Goal: Information Seeking & Learning: Find specific fact

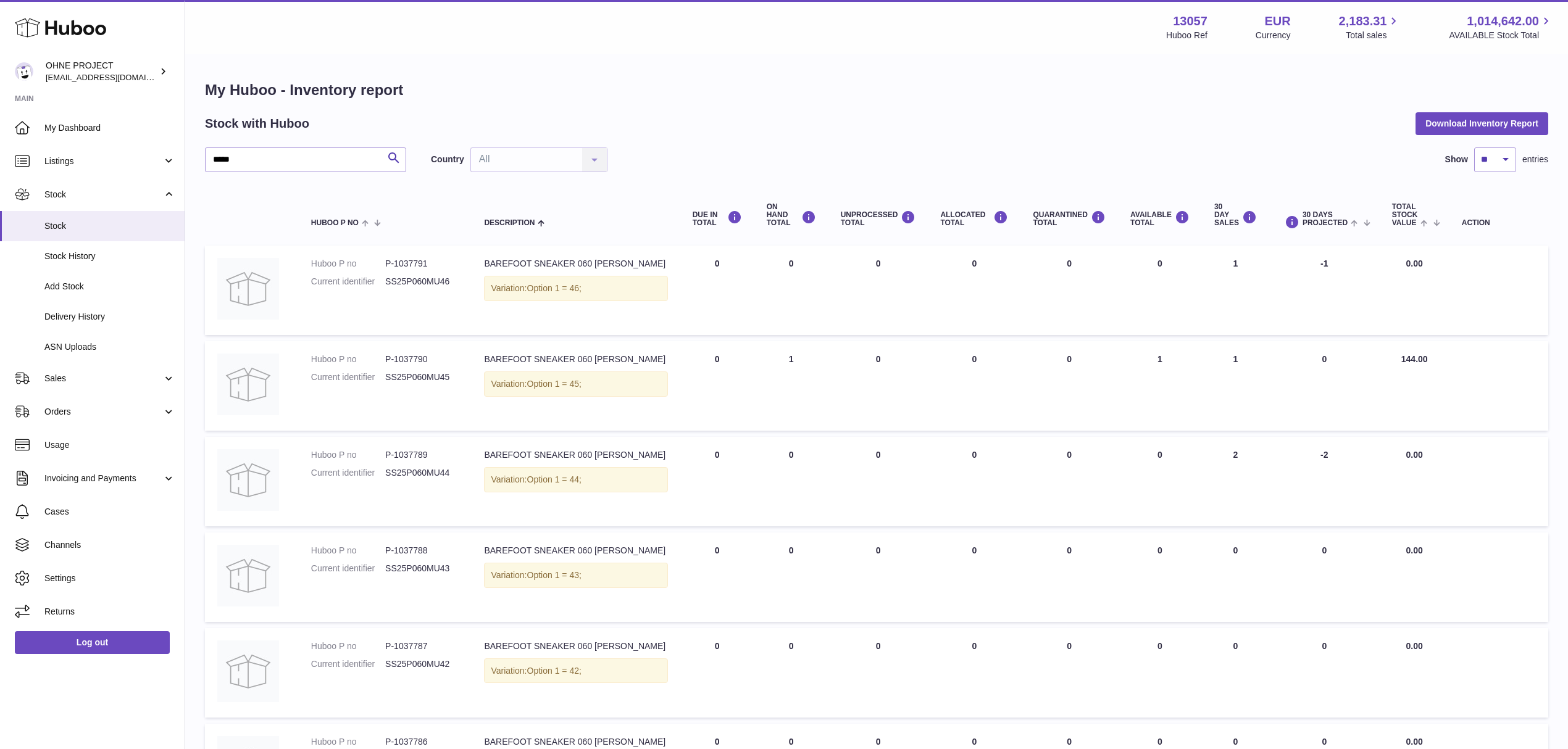
select select "**"
drag, startPoint x: 274, startPoint y: 163, endPoint x: 209, endPoint y: 161, distance: 65.0
click at [211, 161] on input "*****" at bounding box center [305, 159] width 201 height 25
paste input "text"
type input "****"
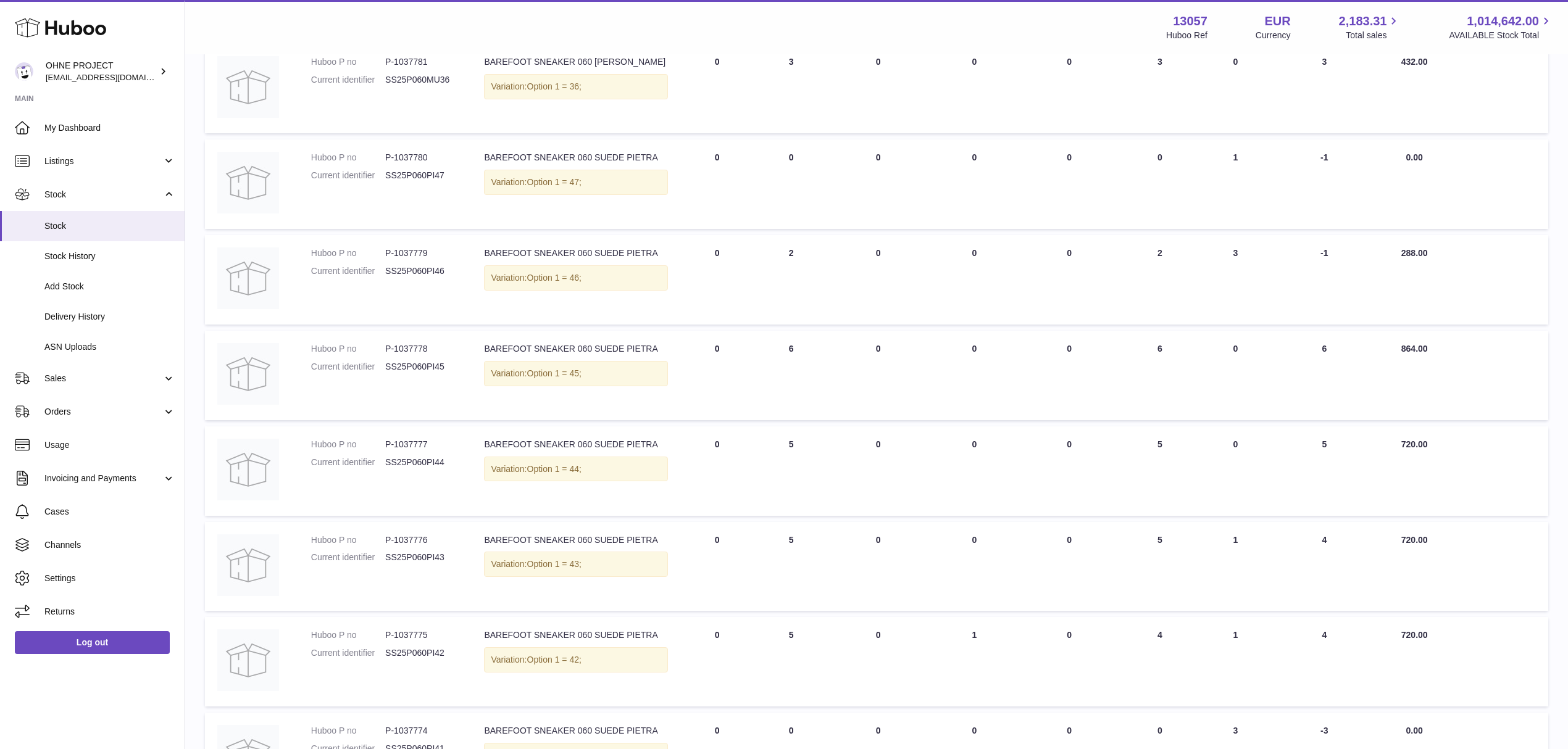
scroll to position [581, 0]
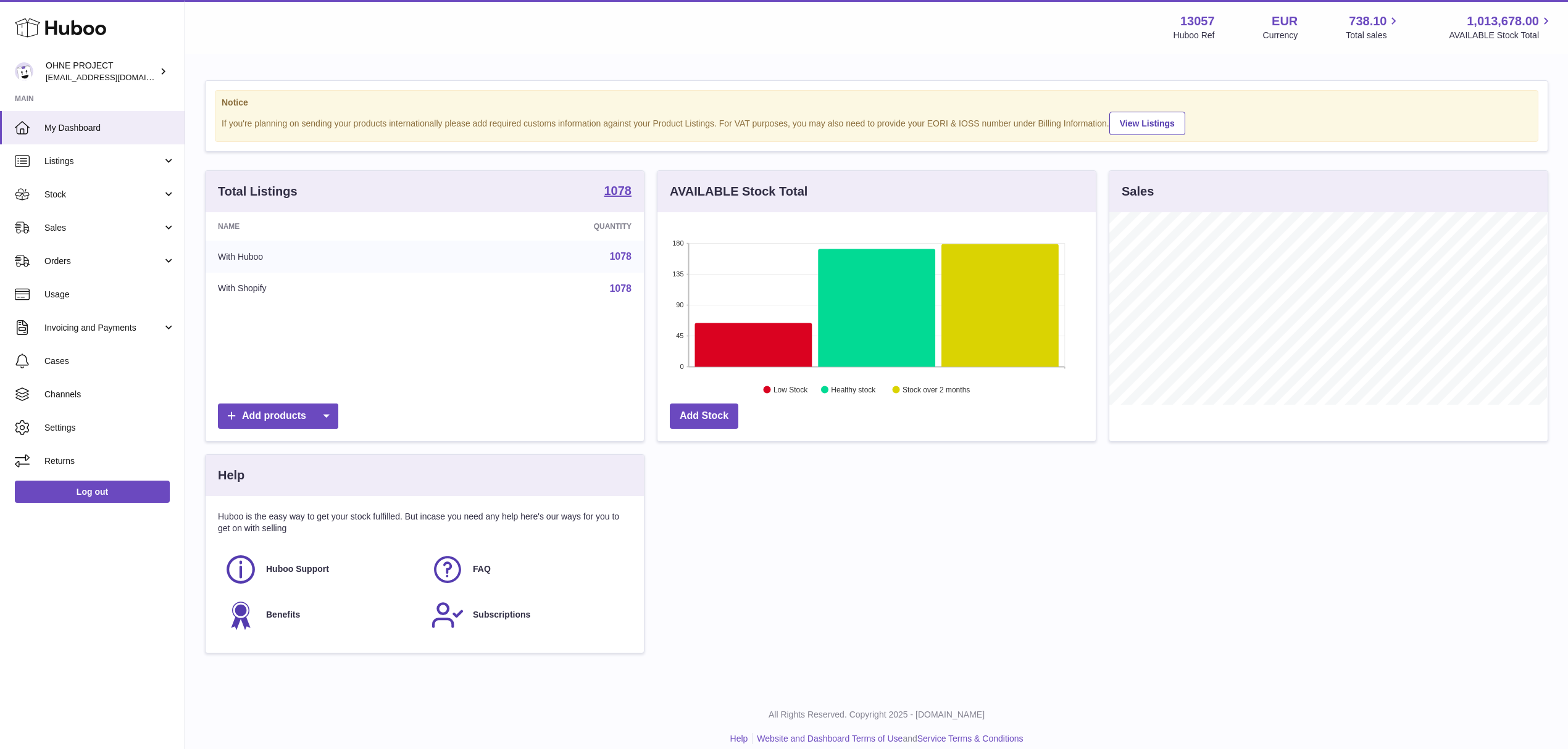
scroll to position [193, 438]
click at [610, 191] on strong "1078" at bounding box center [618, 191] width 28 height 13
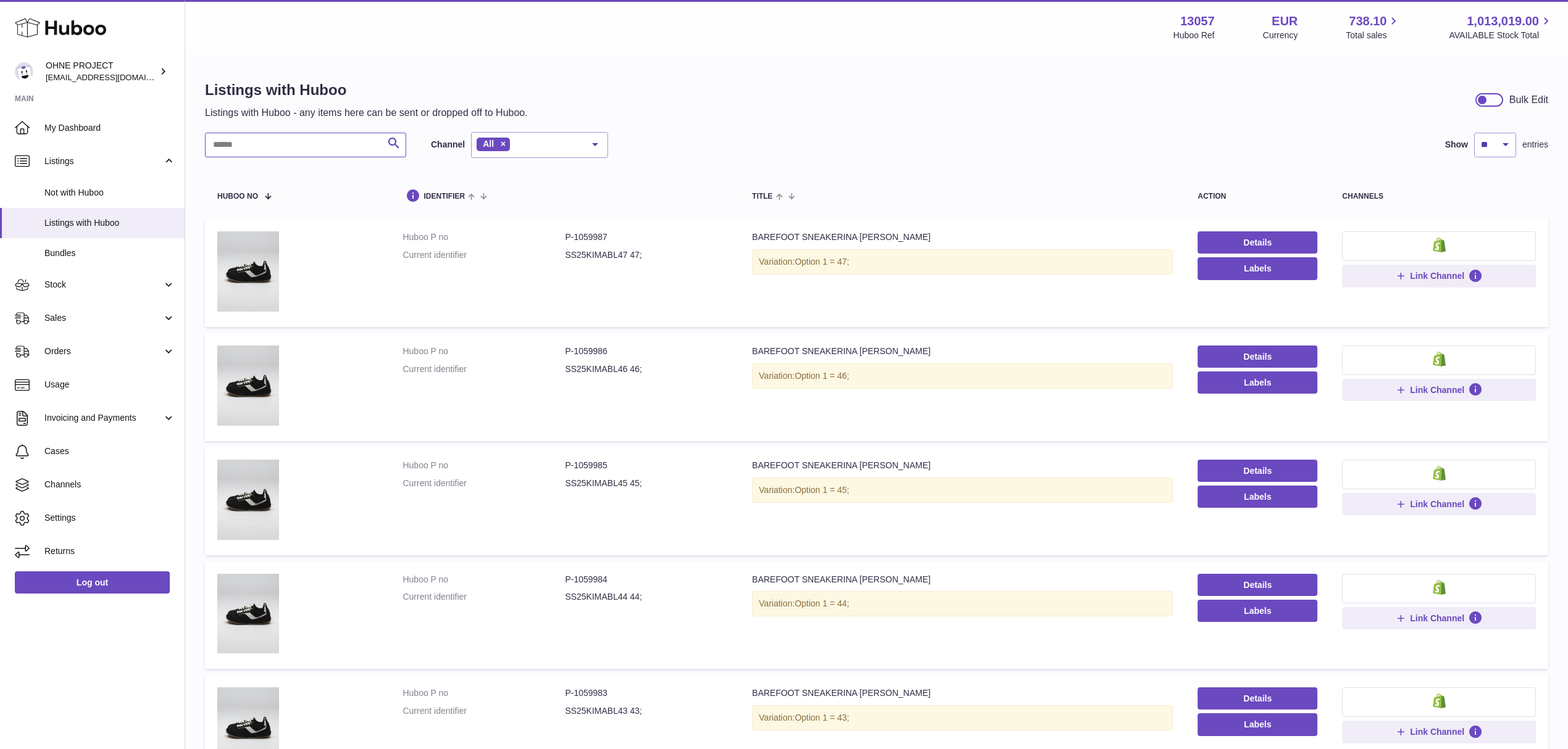
click at [284, 143] on input "text" at bounding box center [305, 145] width 201 height 25
type input "****"
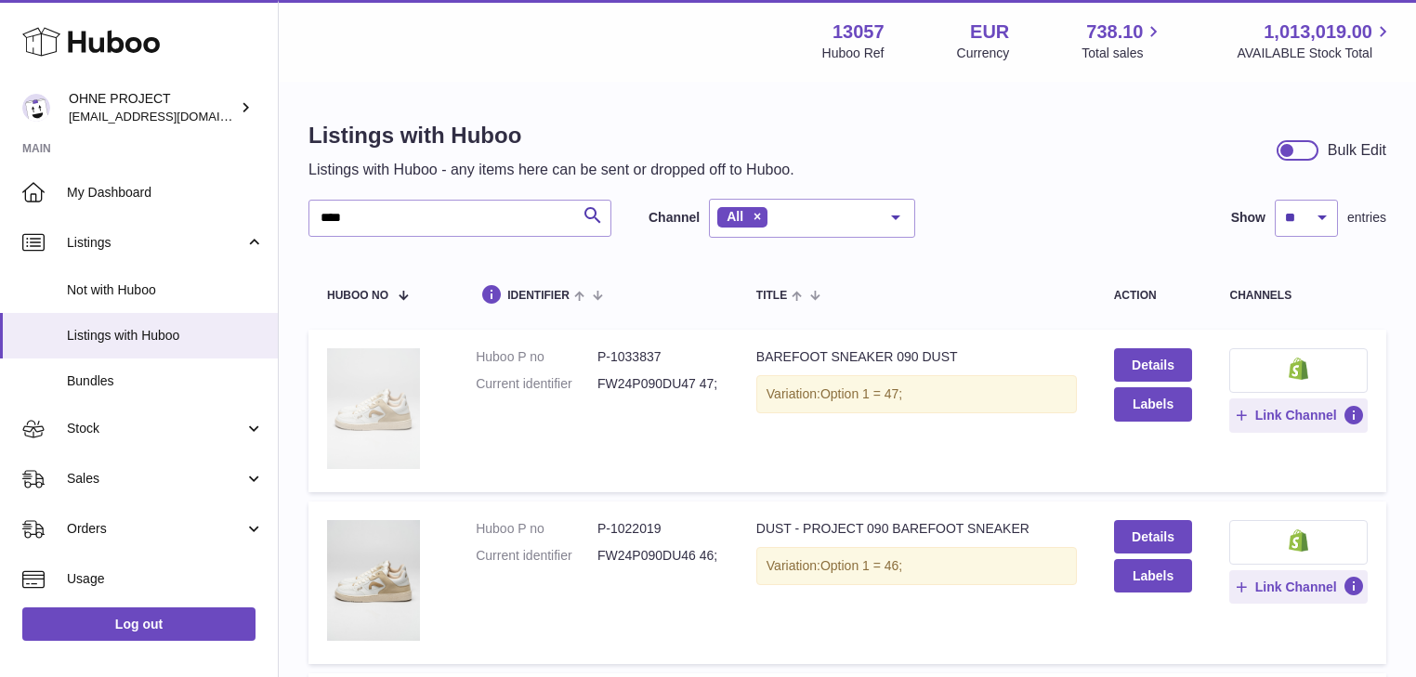
click at [376, 422] on img at bounding box center [373, 409] width 93 height 121
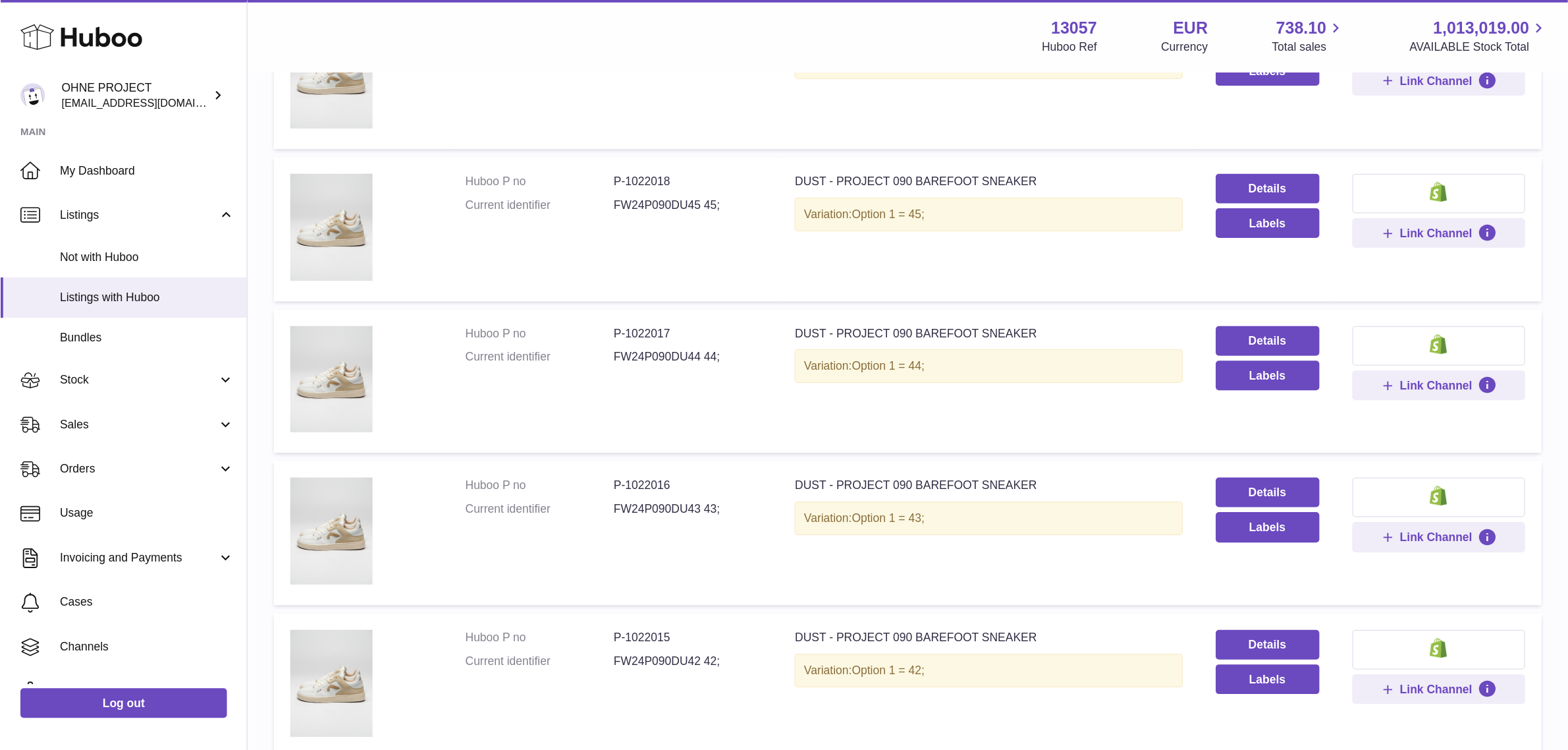
scroll to position [352, 0]
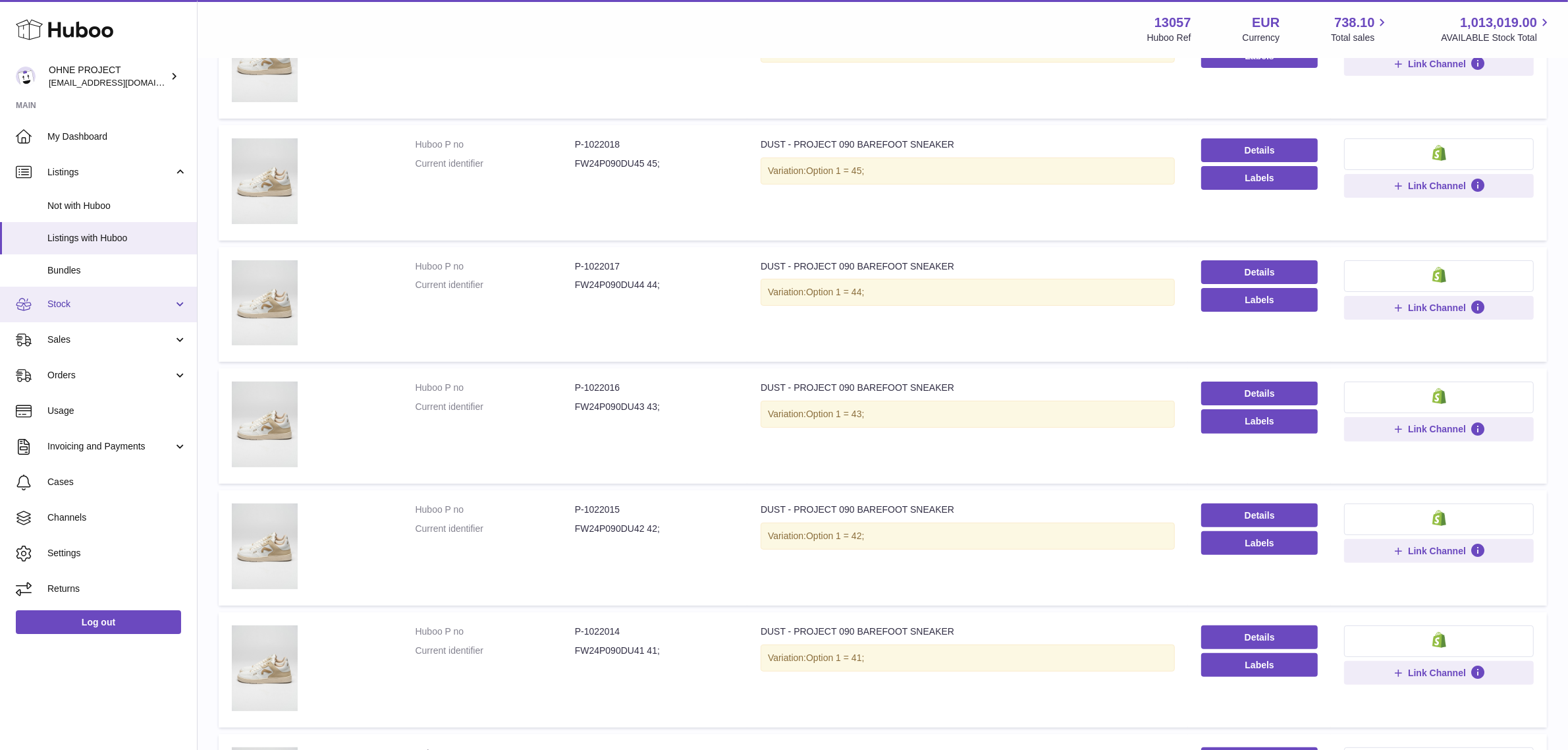
click at [89, 301] on span "Stock" at bounding box center [111, 304] width 126 height 13
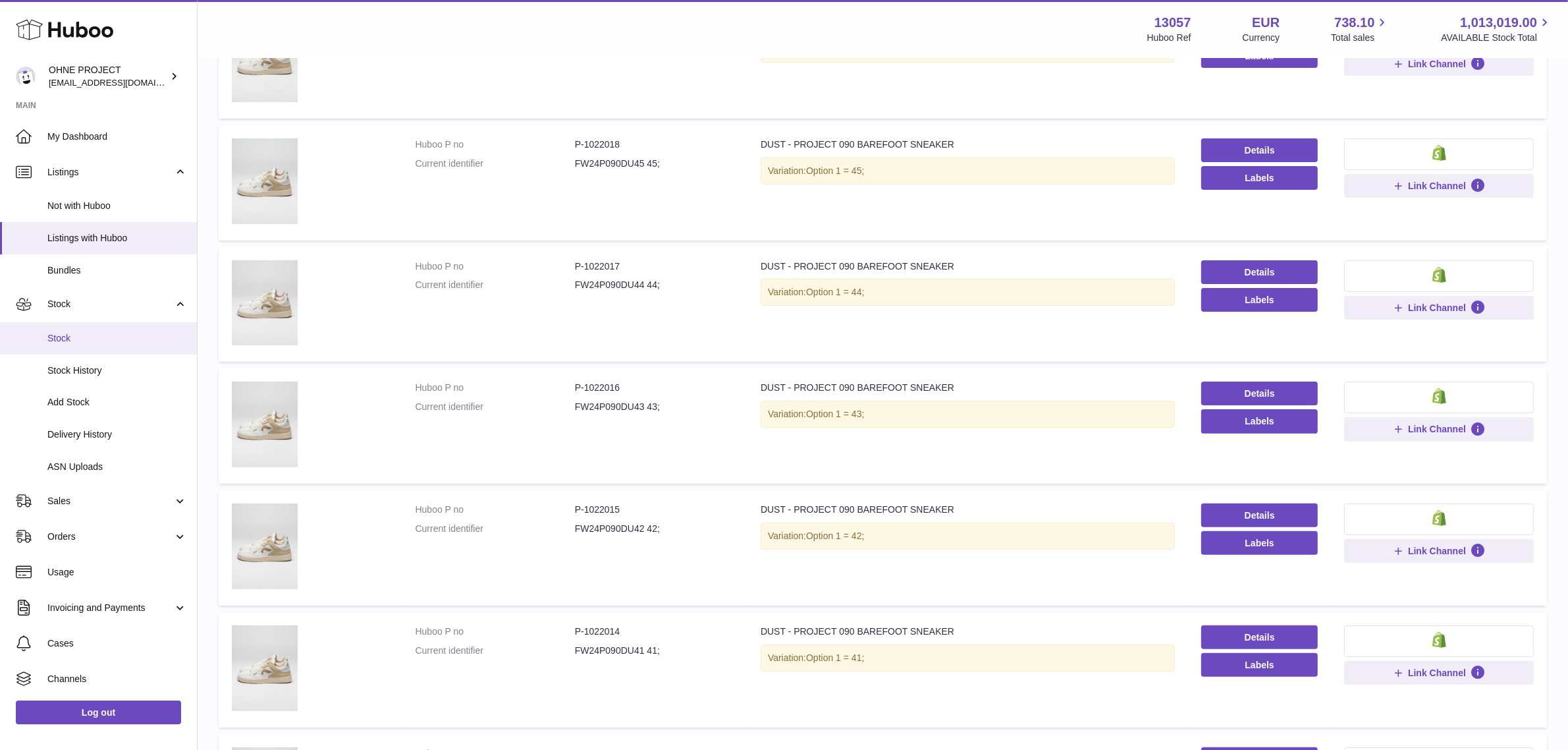
click at [97, 337] on span "Stock" at bounding box center [117, 338] width 140 height 13
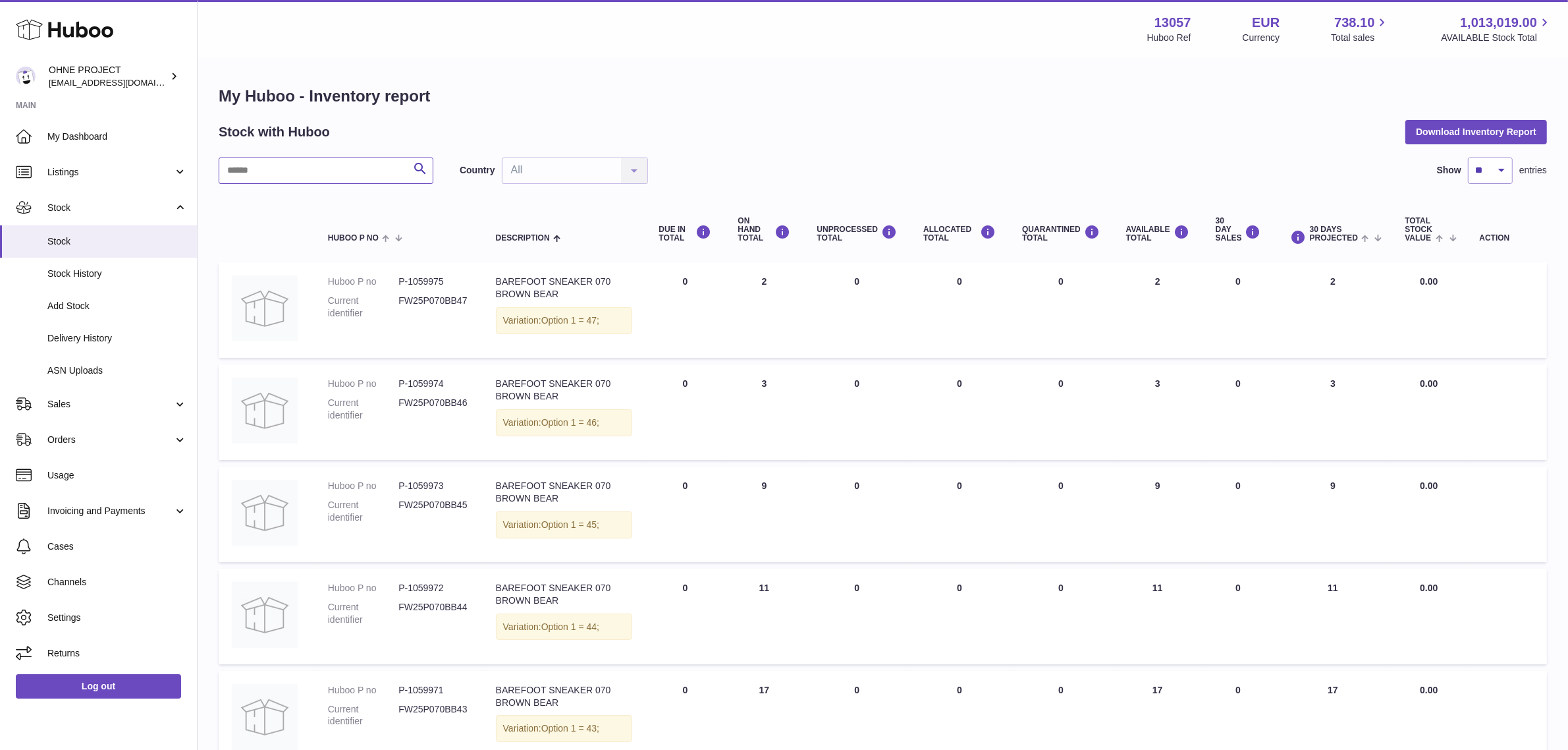
click at [284, 160] on input "text" at bounding box center [326, 170] width 215 height 26
type input "****"
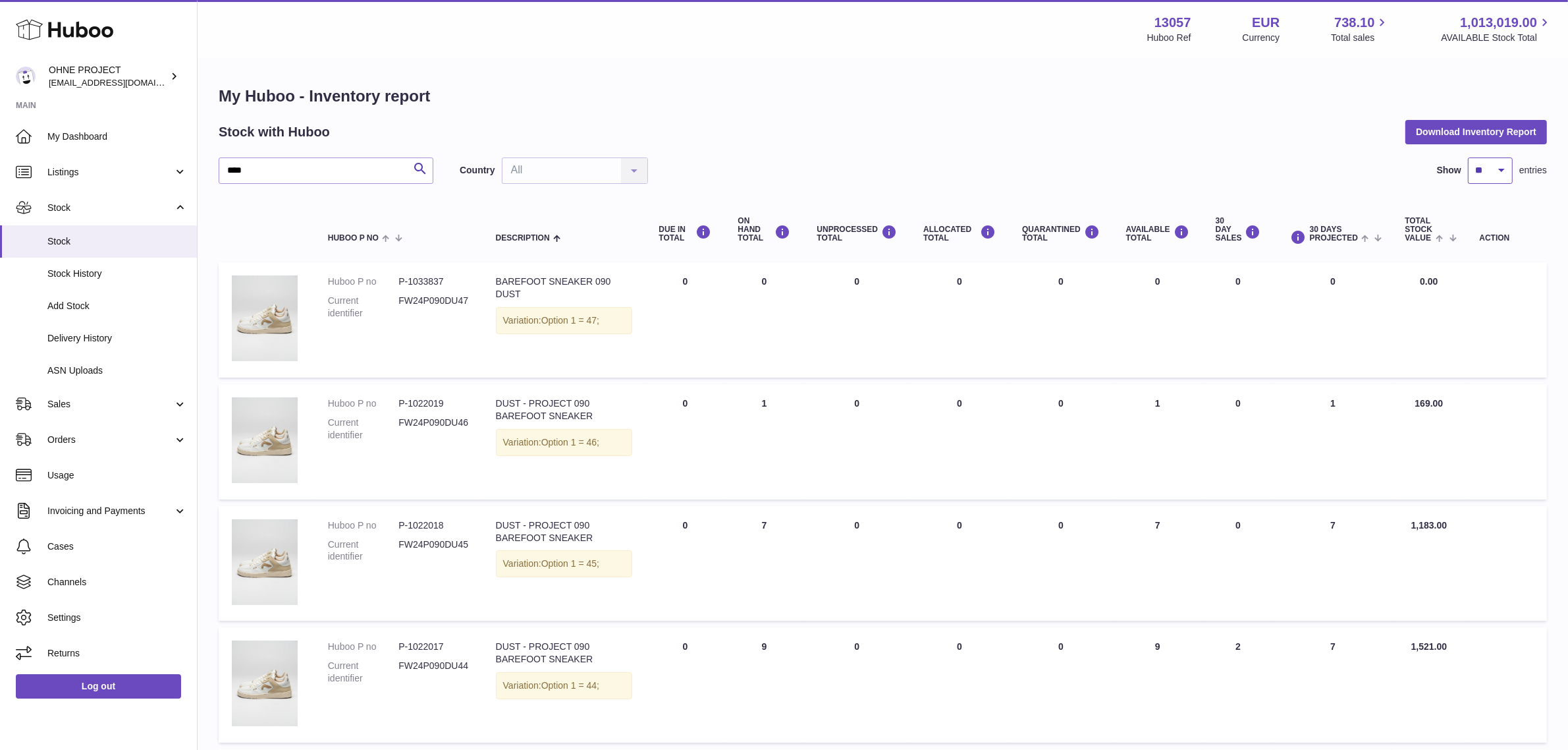
drag, startPoint x: 1491, startPoint y: 169, endPoint x: 1494, endPoint y: 182, distance: 13.3
click at [1491, 169] on select "** ** ** ***" at bounding box center [1490, 170] width 45 height 26
select select "**"
click at [1468, 157] on select "** ** ** ***" at bounding box center [1490, 170] width 45 height 26
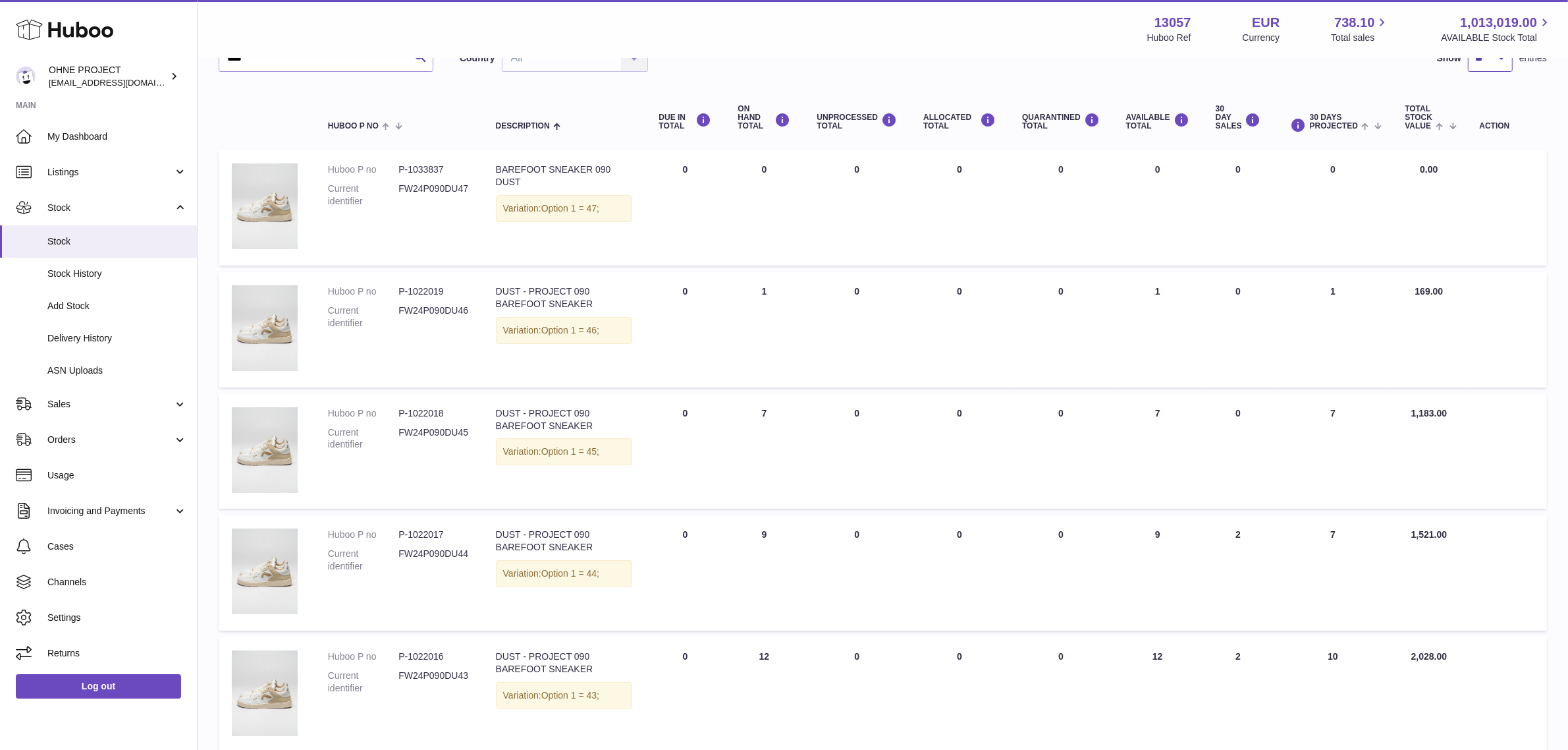
scroll to position [90, 0]
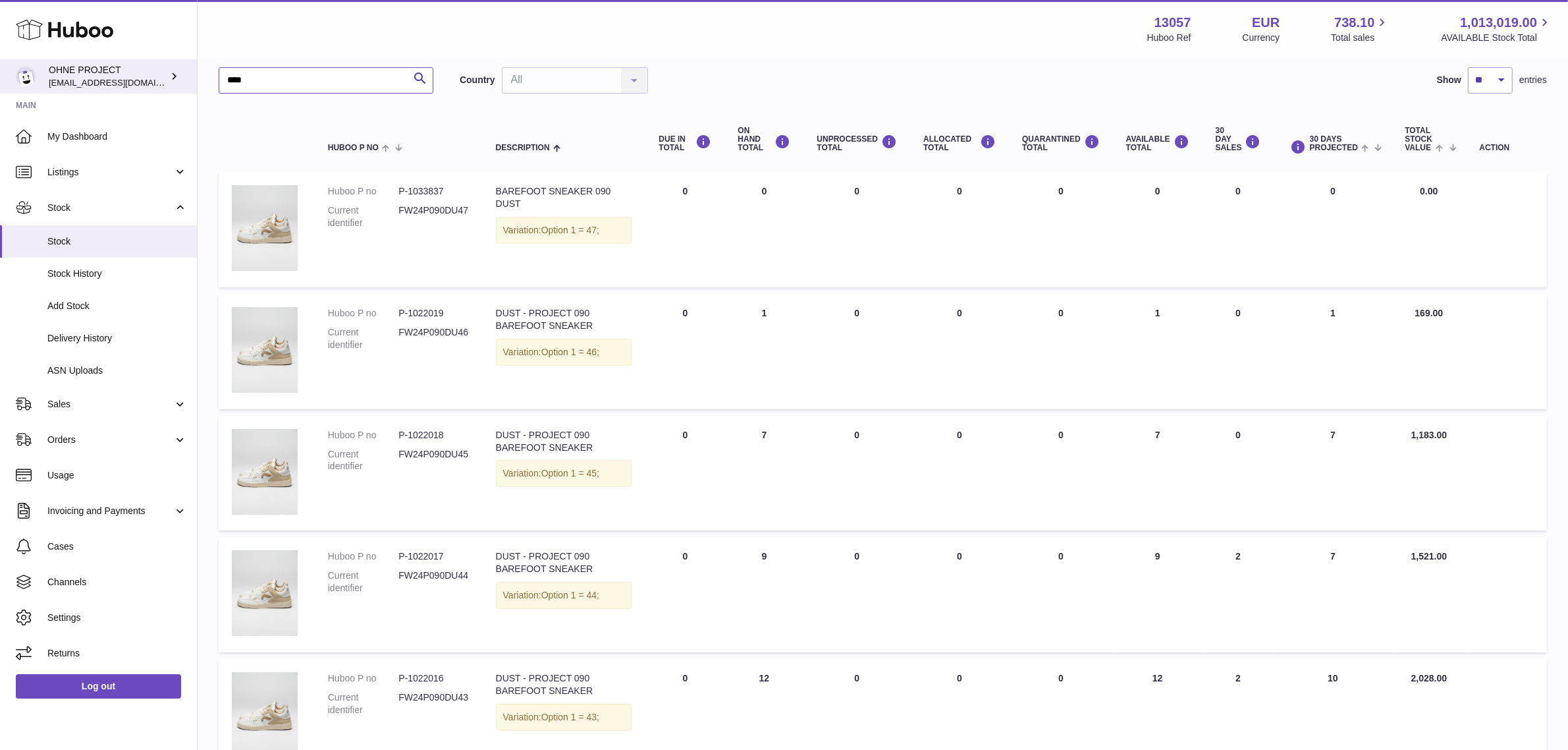
drag, startPoint x: 293, startPoint y: 84, endPoint x: 101, endPoint y: 80, distance: 192.0
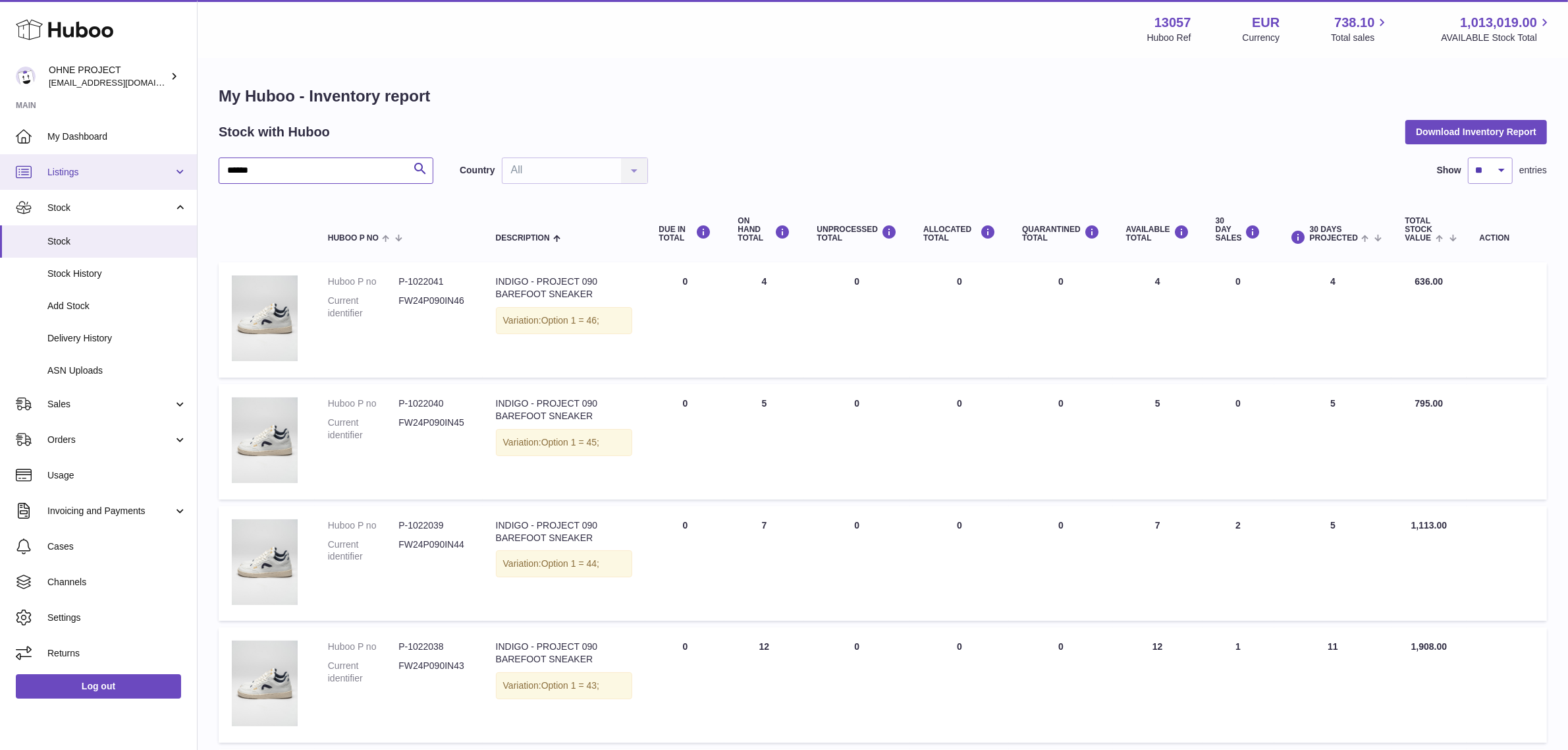
drag, startPoint x: 211, startPoint y: 167, endPoint x: 123, endPoint y: 167, distance: 88.0
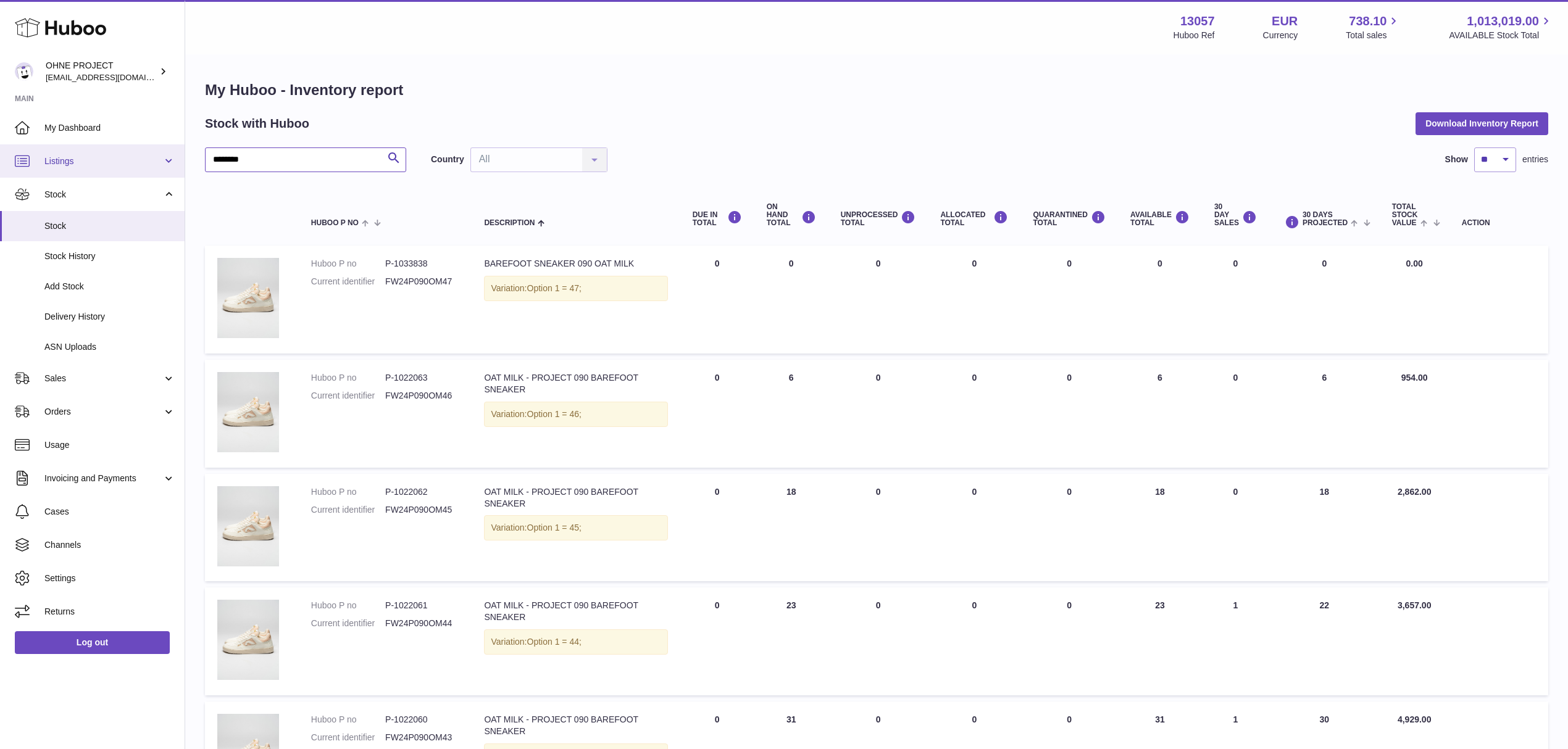
drag, startPoint x: 277, startPoint y: 168, endPoint x: 141, endPoint y: 159, distance: 136.3
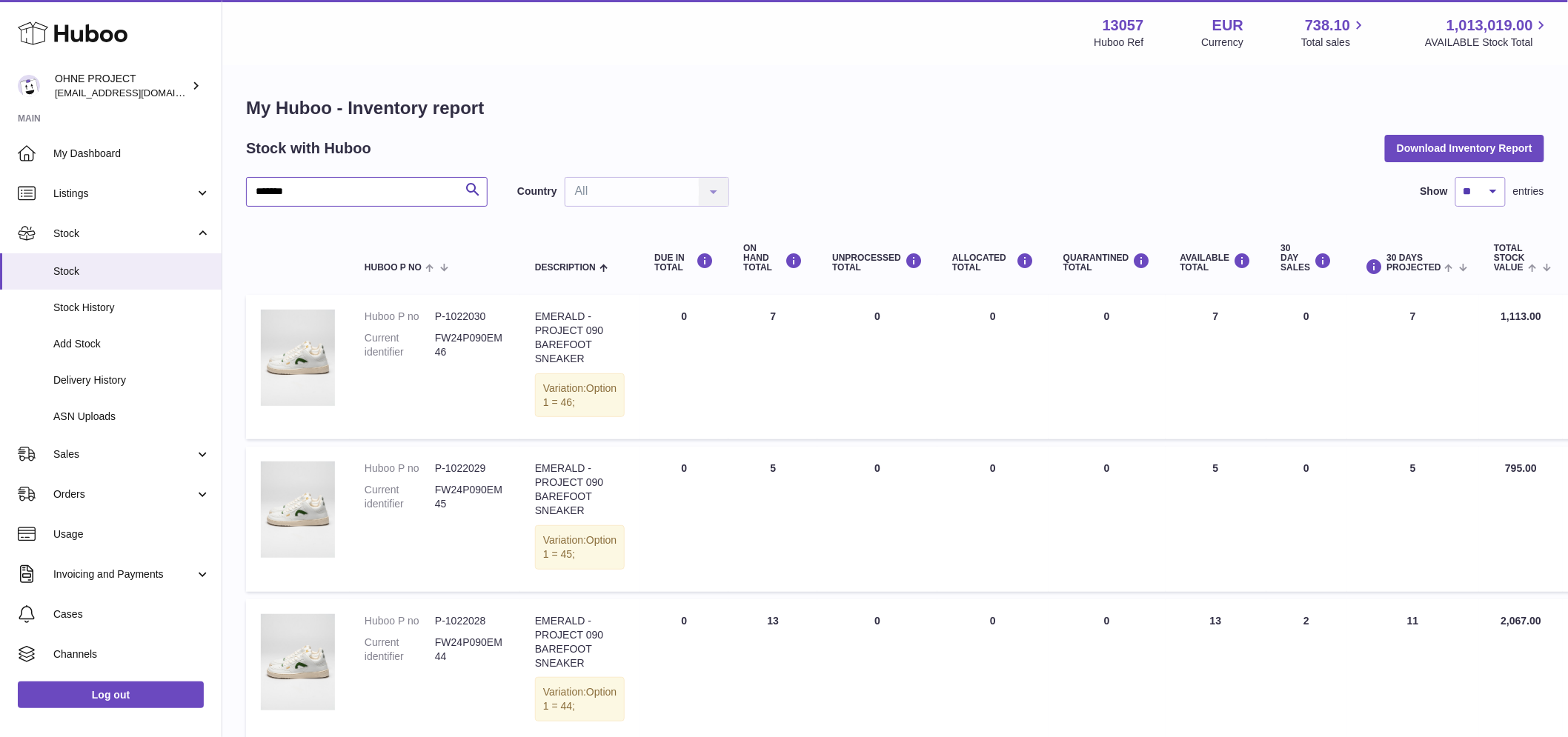
drag, startPoint x: 330, startPoint y: 197, endPoint x: 222, endPoint y: 200, distance: 108.0
paste input "text"
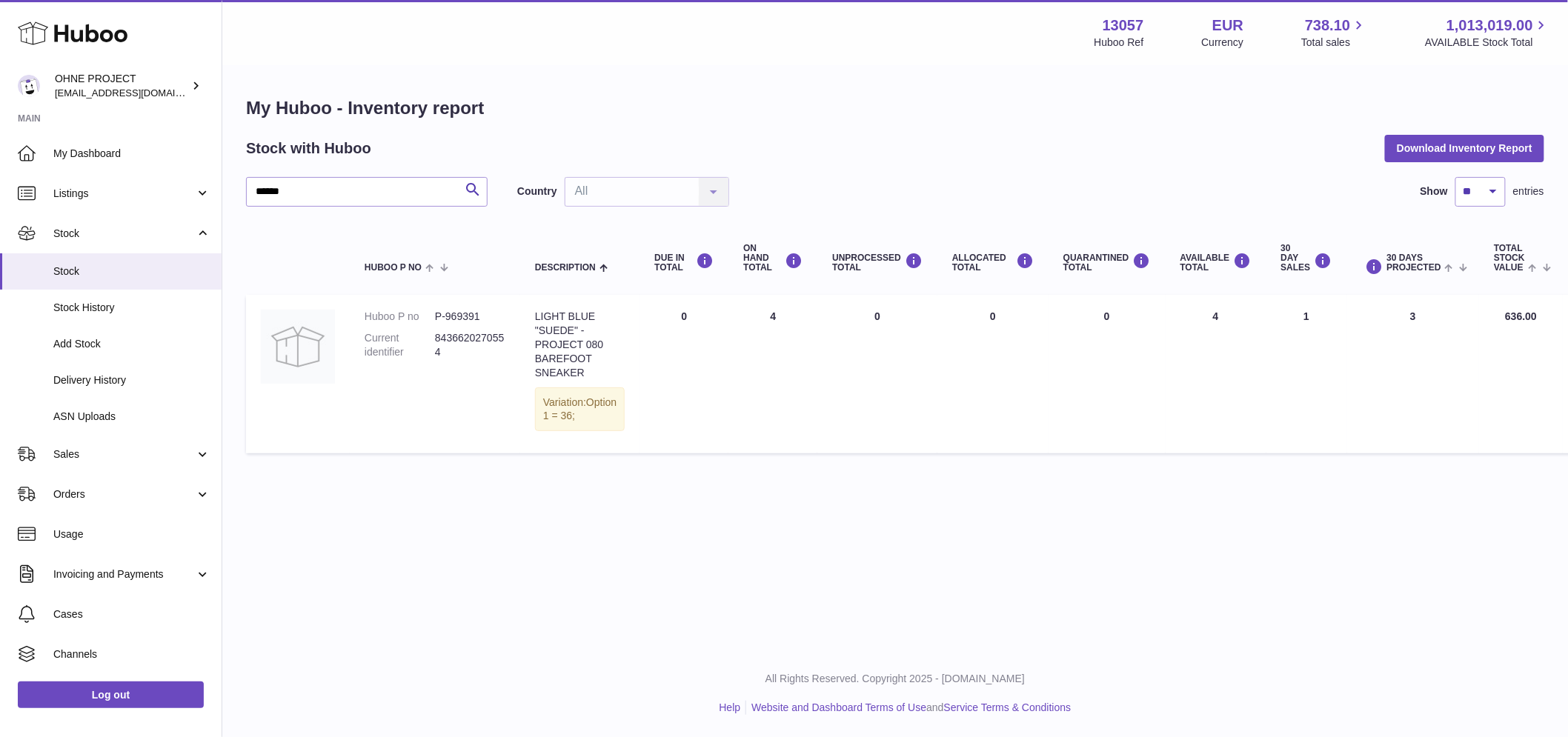
click at [701, 541] on div "Menu Huboo 13057 Huboo Ref EUR Currency 738.10 Total sales 1,013,019.00 AVAILAB…" at bounding box center [895, 324] width 1346 height 649
click at [415, 490] on div "My Huboo - Inventory report Stock with Huboo Download Inventory Report ****** S…" at bounding box center [895, 279] width 1346 height 424
drag, startPoint x: 308, startPoint y: 188, endPoint x: 206, endPoint y: 188, distance: 102.0
click at [206, 188] on div "Huboo OHNE PROJECT internalAdmin-13057@internal.huboo.com Main My Dashboard Lis…" at bounding box center [784, 368] width 1568 height 737
paste input "text"
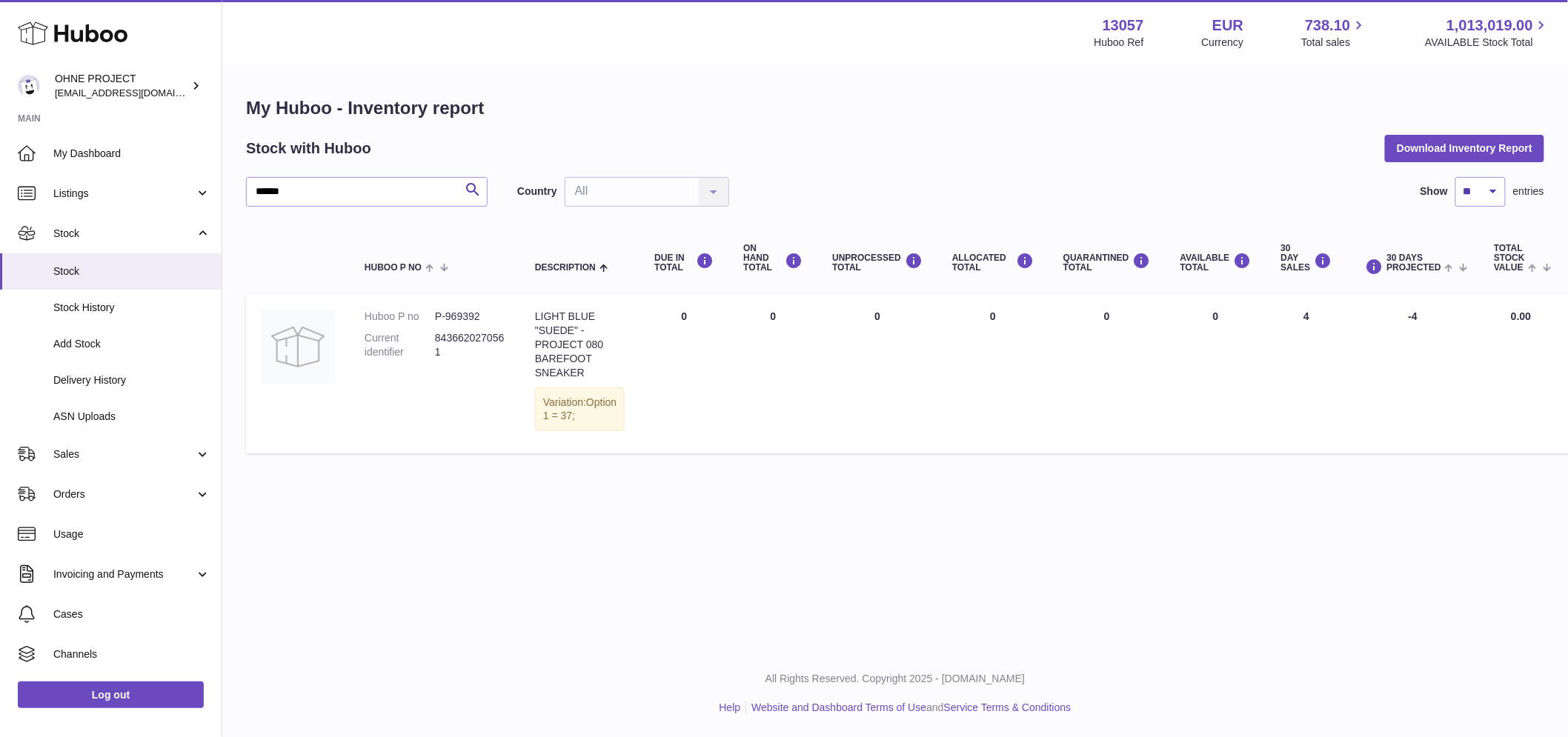
click at [402, 490] on div "My Huboo - Inventory report Stock with Huboo Download Inventory Report ****** S…" at bounding box center [895, 279] width 1346 height 424
drag, startPoint x: 320, startPoint y: 187, endPoint x: 198, endPoint y: 183, distance: 122.1
click at [198, 183] on div "Huboo OHNE PROJECT internalAdmin-13057@internal.huboo.com Main My Dashboard Lis…" at bounding box center [784, 368] width 1568 height 737
paste input "text"
drag, startPoint x: 410, startPoint y: 538, endPoint x: 385, endPoint y: 410, distance: 130.4
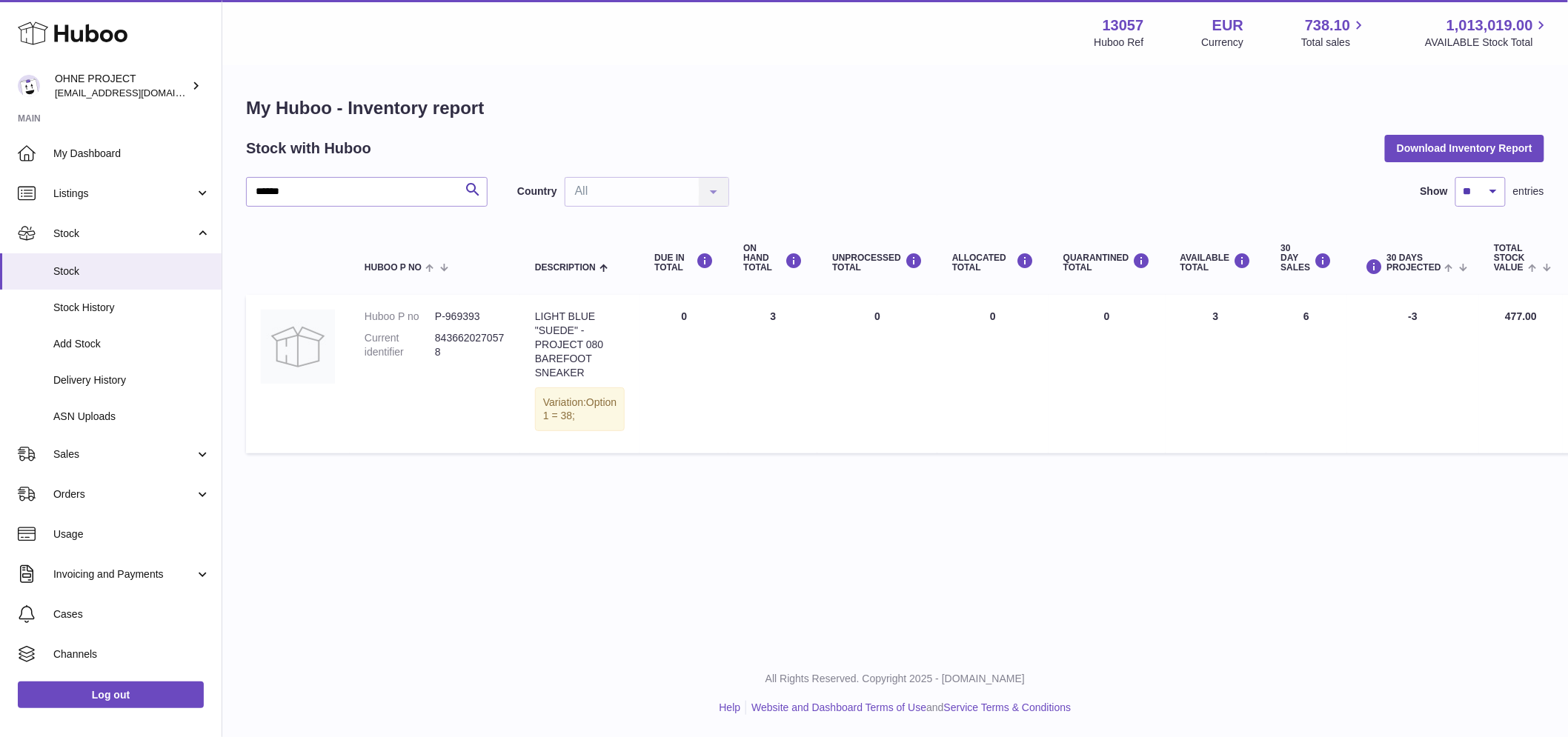
click at [410, 535] on div "Menu Huboo 13057 Huboo Ref EUR Currency 738.10 Total sales 1,013,019.00 AVAILAB…" at bounding box center [895, 324] width 1346 height 649
drag, startPoint x: 328, startPoint y: 186, endPoint x: 218, endPoint y: 186, distance: 110.0
click at [218, 186] on div "Huboo OHNE PROJECT internalAdmin-13057@internal.huboo.com Main My Dashboard Lis…" at bounding box center [784, 368] width 1568 height 737
paste input "text"
drag, startPoint x: 394, startPoint y: 498, endPoint x: 356, endPoint y: 398, distance: 107.0
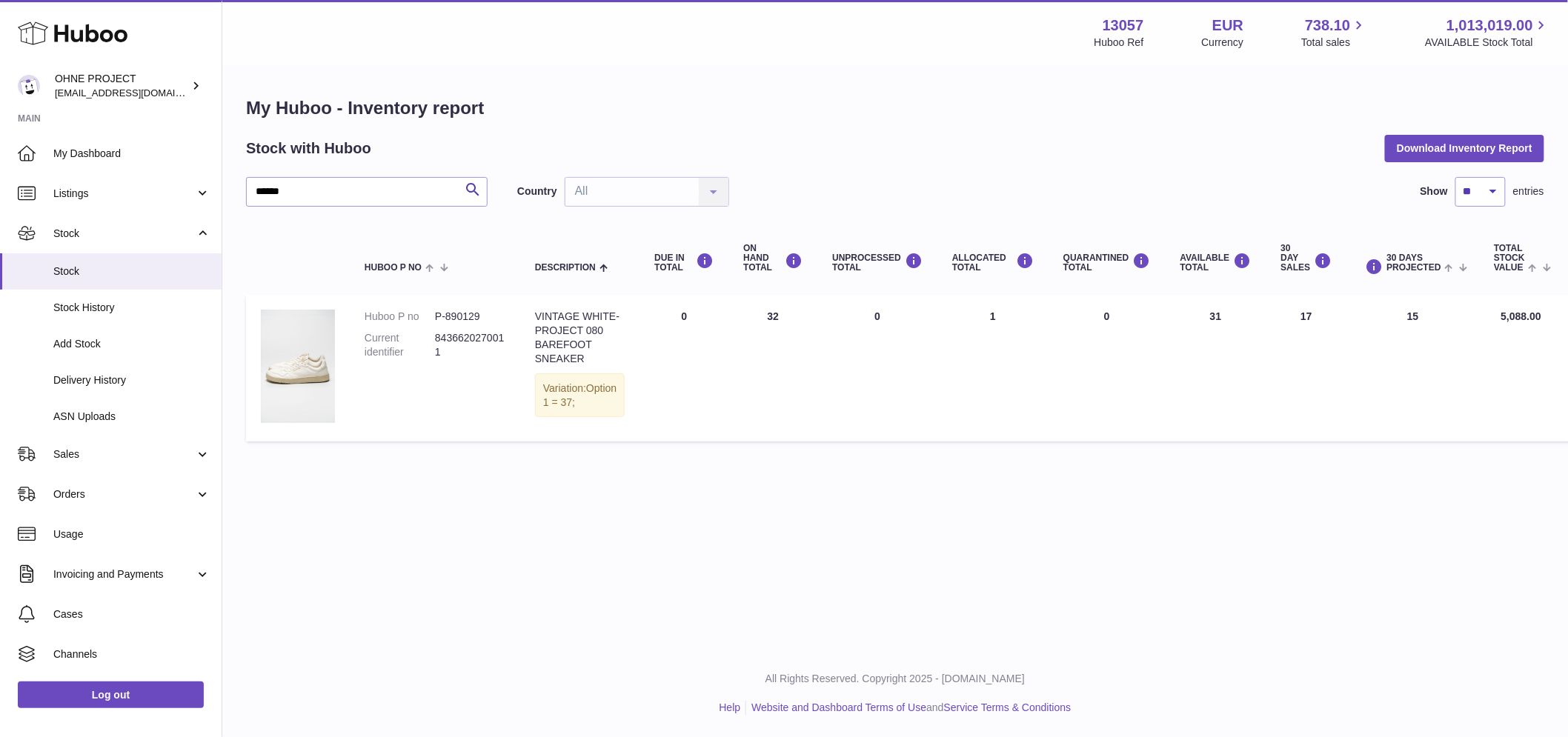
click at [394, 478] on div "My Huboo - Inventory report Stock with Huboo Download Inventory Report ****** S…" at bounding box center [895, 272] width 1346 height 412
drag, startPoint x: 322, startPoint y: 195, endPoint x: 213, endPoint y: 186, distance: 109.4
click at [213, 186] on div "Huboo OHNE PROJECT internalAdmin-13057@internal.huboo.com Main My Dashboard Lis…" at bounding box center [784, 368] width 1568 height 737
paste input "text"
drag, startPoint x: 292, startPoint y: 190, endPoint x: 121, endPoint y: 183, distance: 171.1
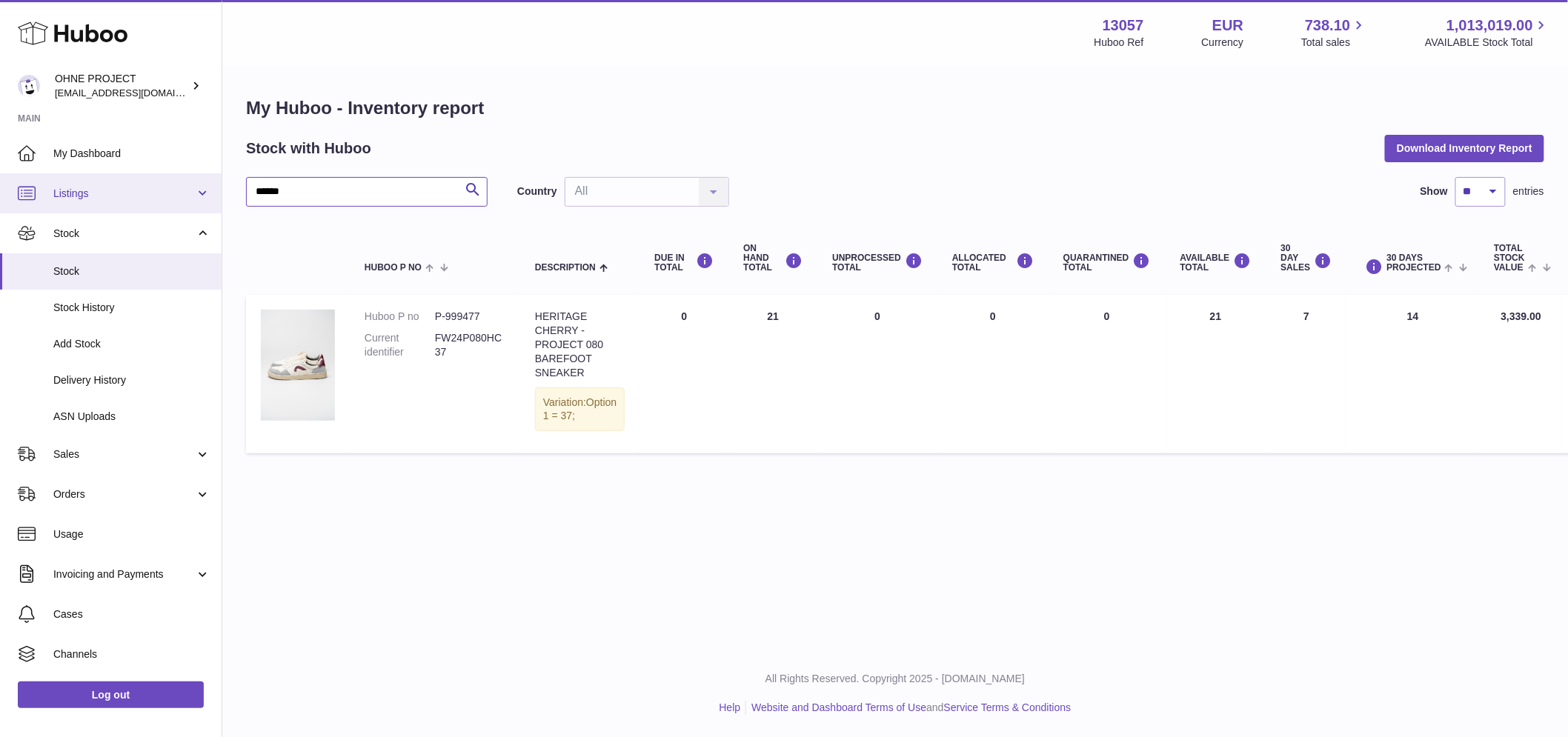
click at [121, 183] on div "Huboo OHNE PROJECT internalAdmin-13057@internal.huboo.com Main My Dashboard Lis…" at bounding box center [784, 368] width 1568 height 737
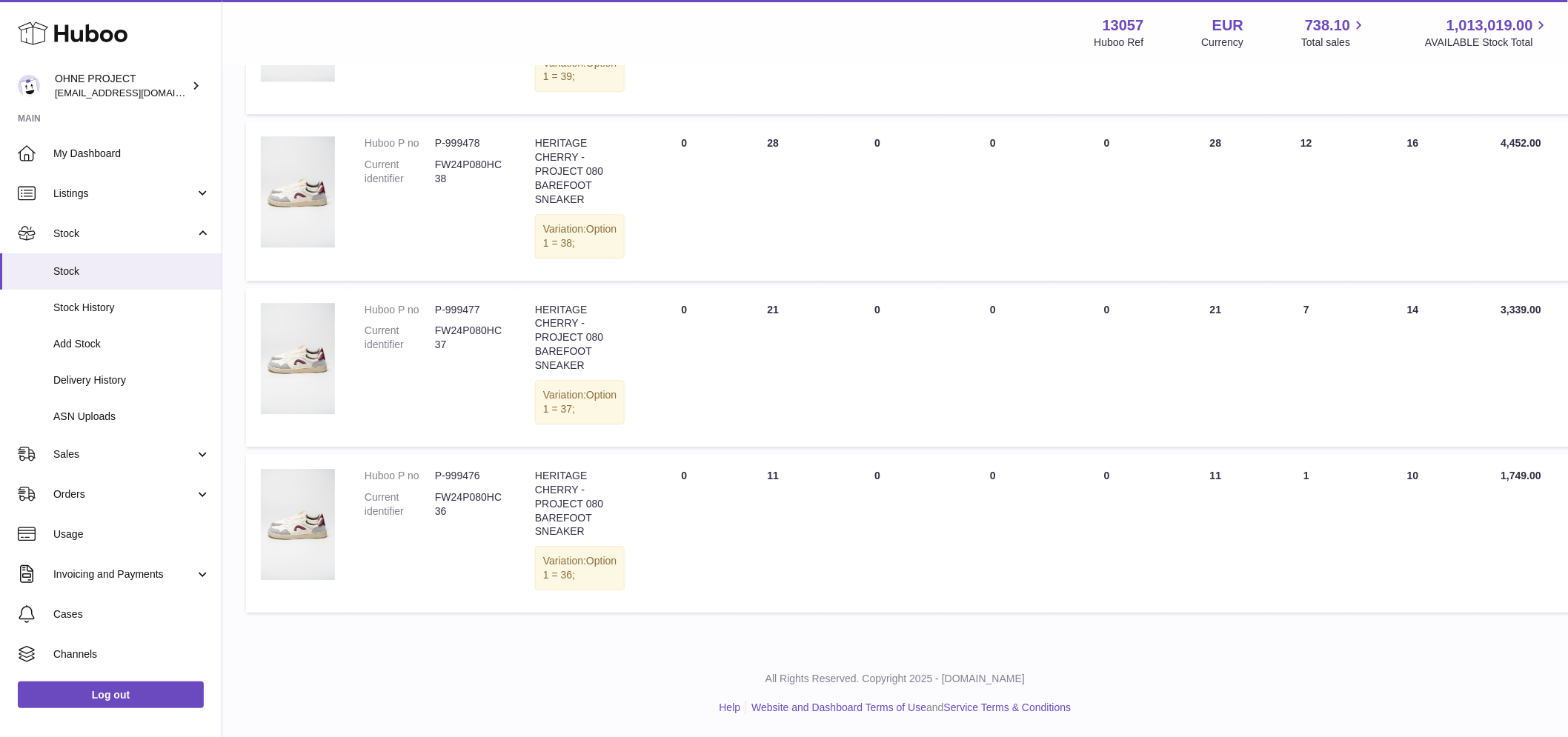
scroll to position [1822, 0]
click at [470, 468] on dd "P-999476" at bounding box center [470, 476] width 70 height 14
copy dd "999476"
click at [438, 576] on td "Huboo P no P-999476 Current identifier FW24P080HC36" at bounding box center [435, 533] width 171 height 159
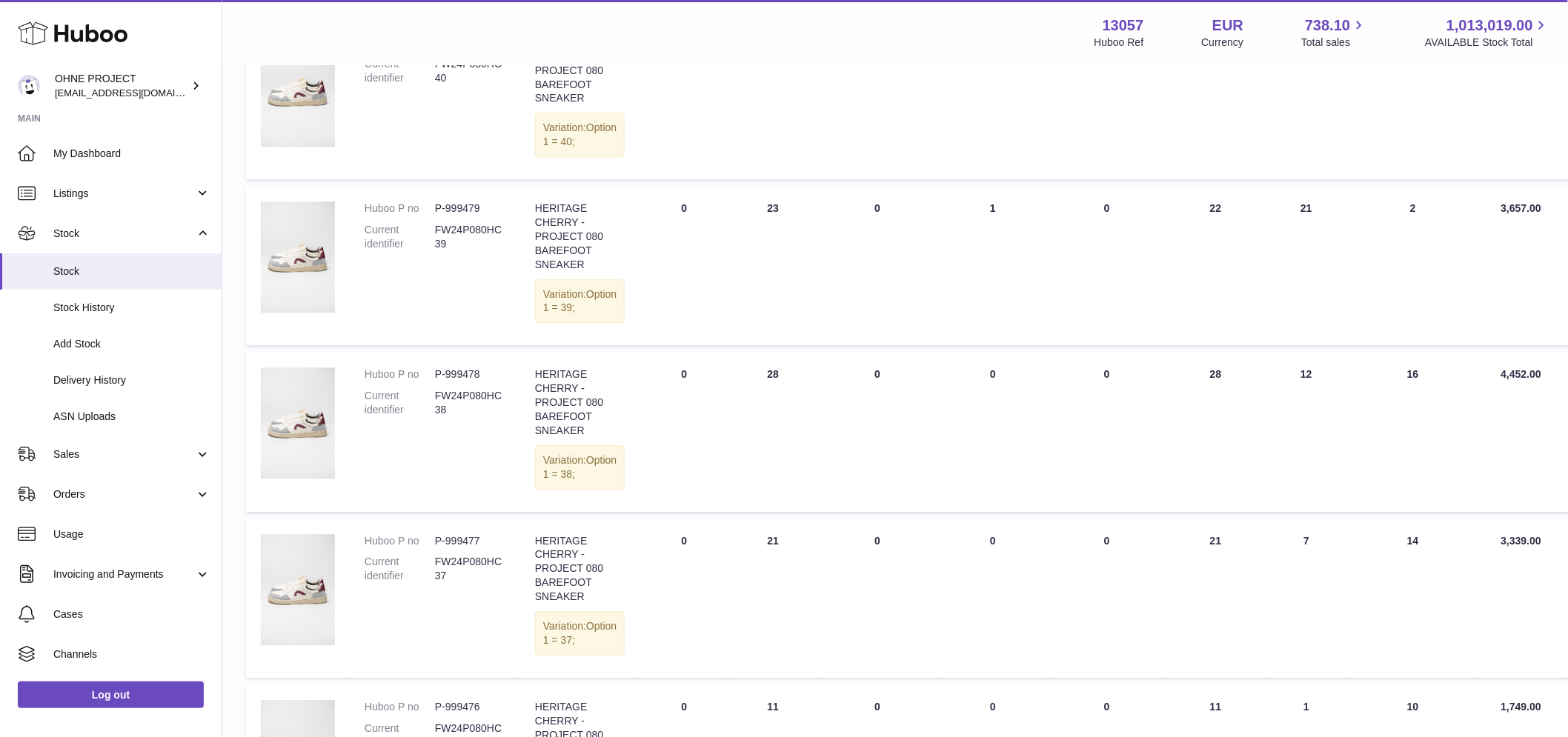
scroll to position [1410, 0]
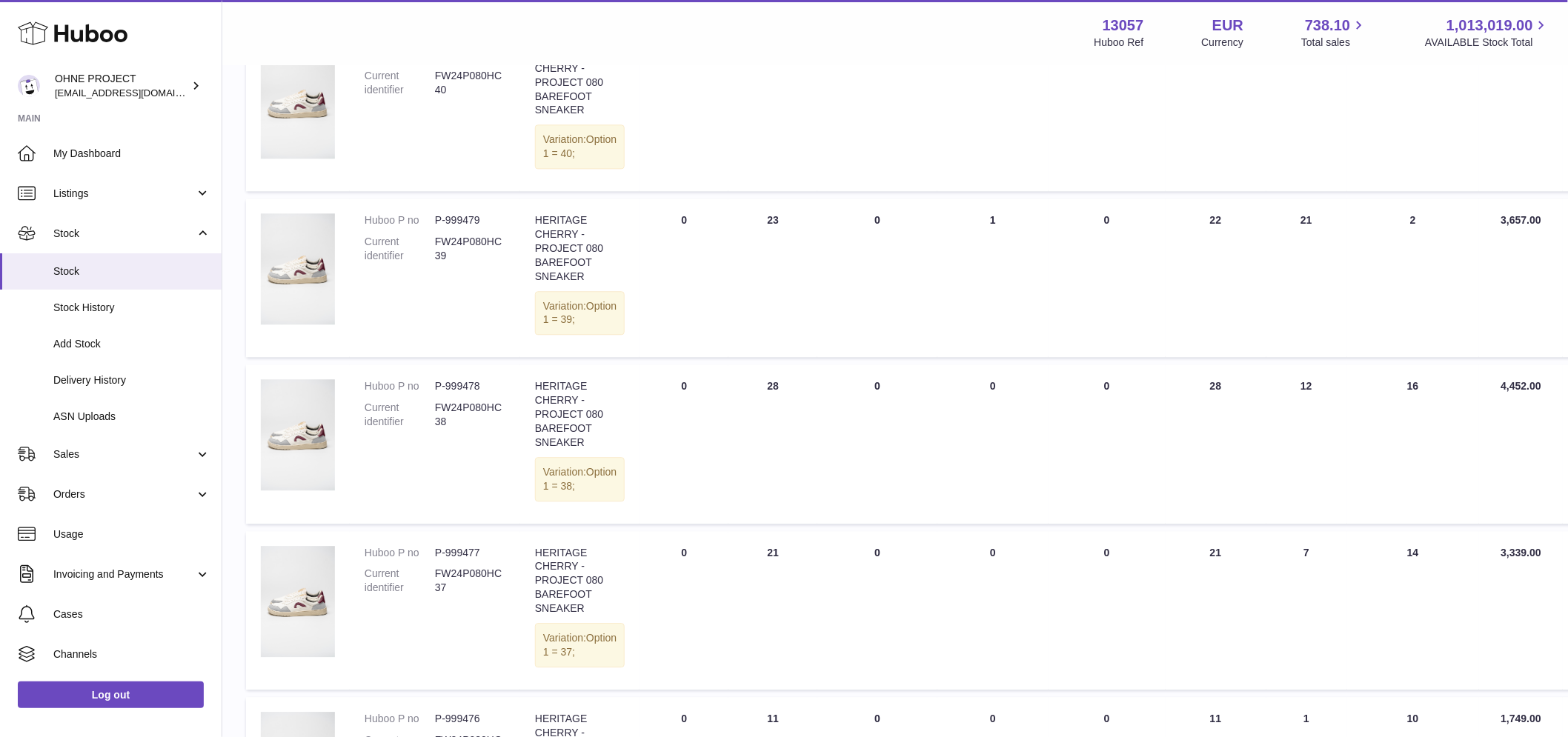
click at [470, 393] on dd "P-999478" at bounding box center [470, 386] width 70 height 14
copy dd "999478"
click at [388, 429] on dt "Current identifier" at bounding box center [399, 414] width 70 height 28
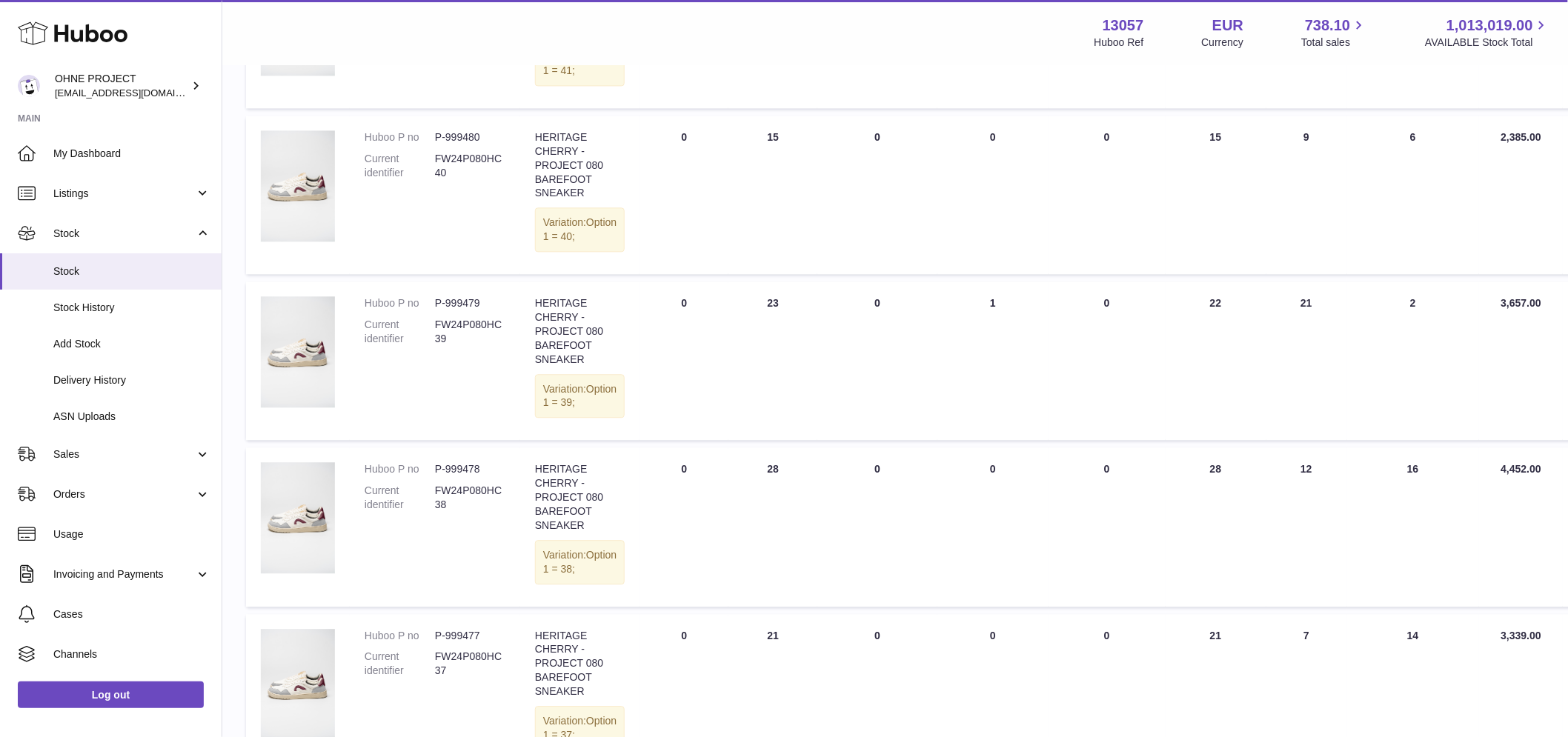
scroll to position [1328, 0]
click at [462, 309] on dd "P-999479" at bounding box center [470, 303] width 70 height 14
copy dd "999479"
click at [1067, 62] on div "Menu Huboo 13057 Huboo Ref EUR Currency 738.10 Total sales 1,013,019.00 AVAILAB…" at bounding box center [895, 33] width 1346 height 65
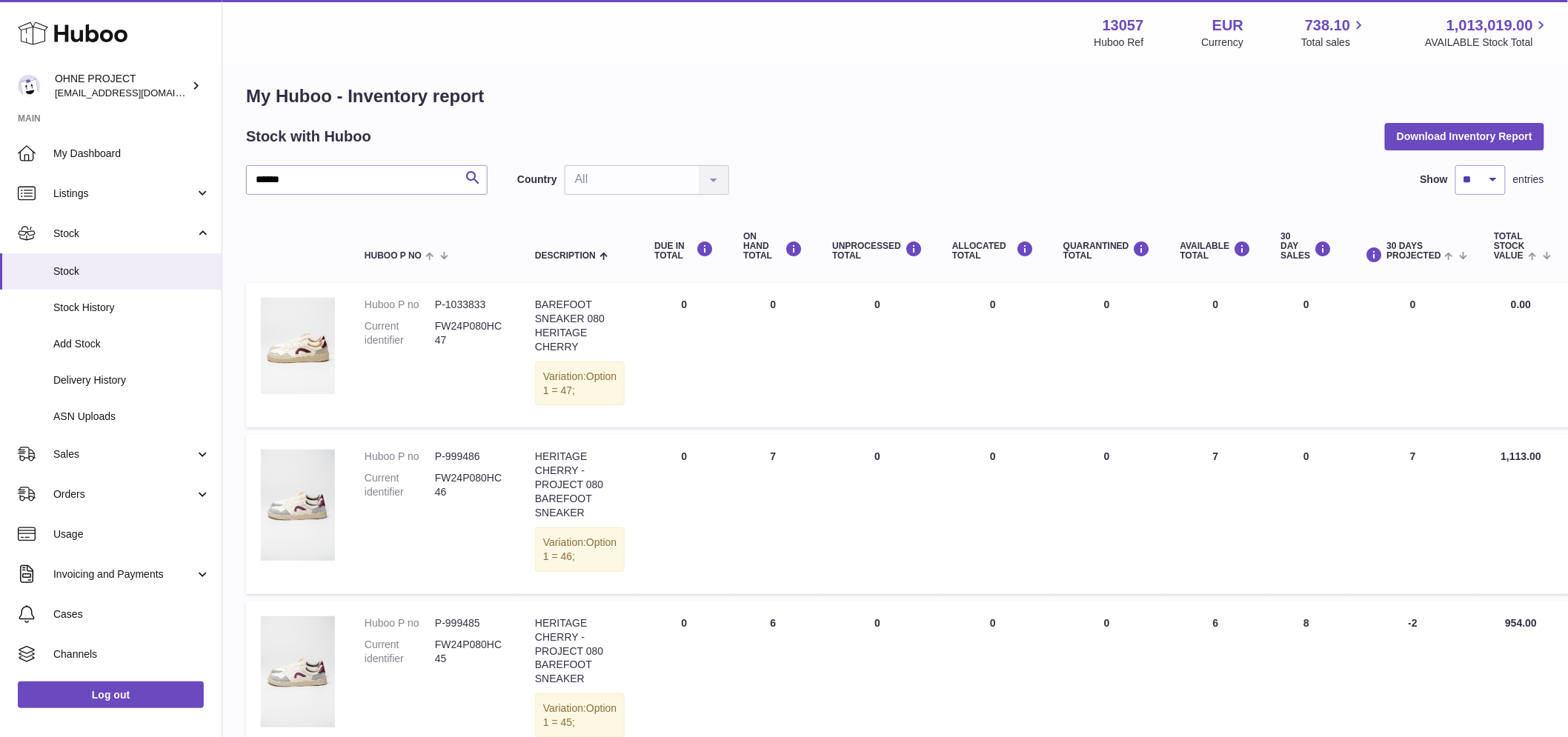
scroll to position [0, 0]
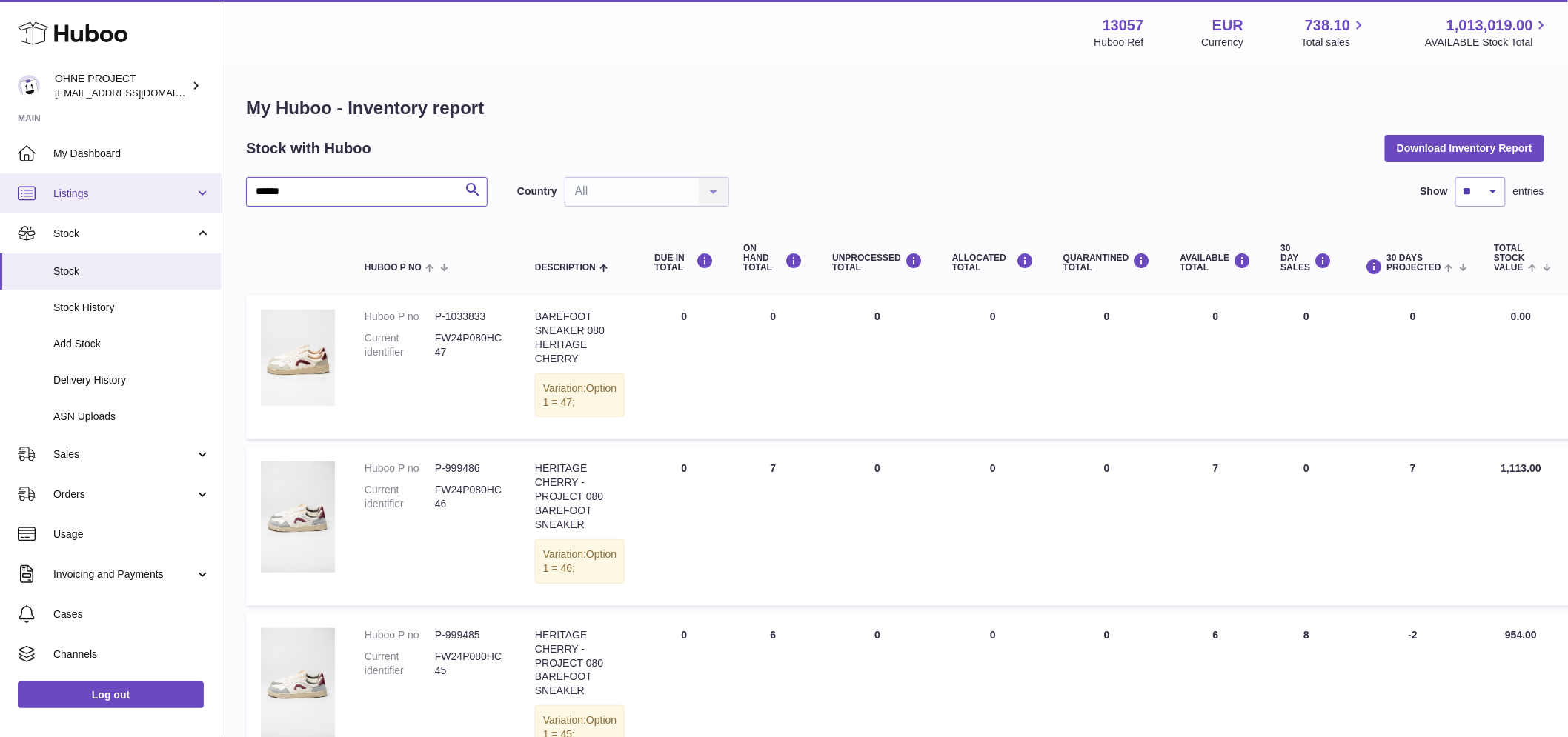
drag, startPoint x: 342, startPoint y: 189, endPoint x: 140, endPoint y: 189, distance: 202.0
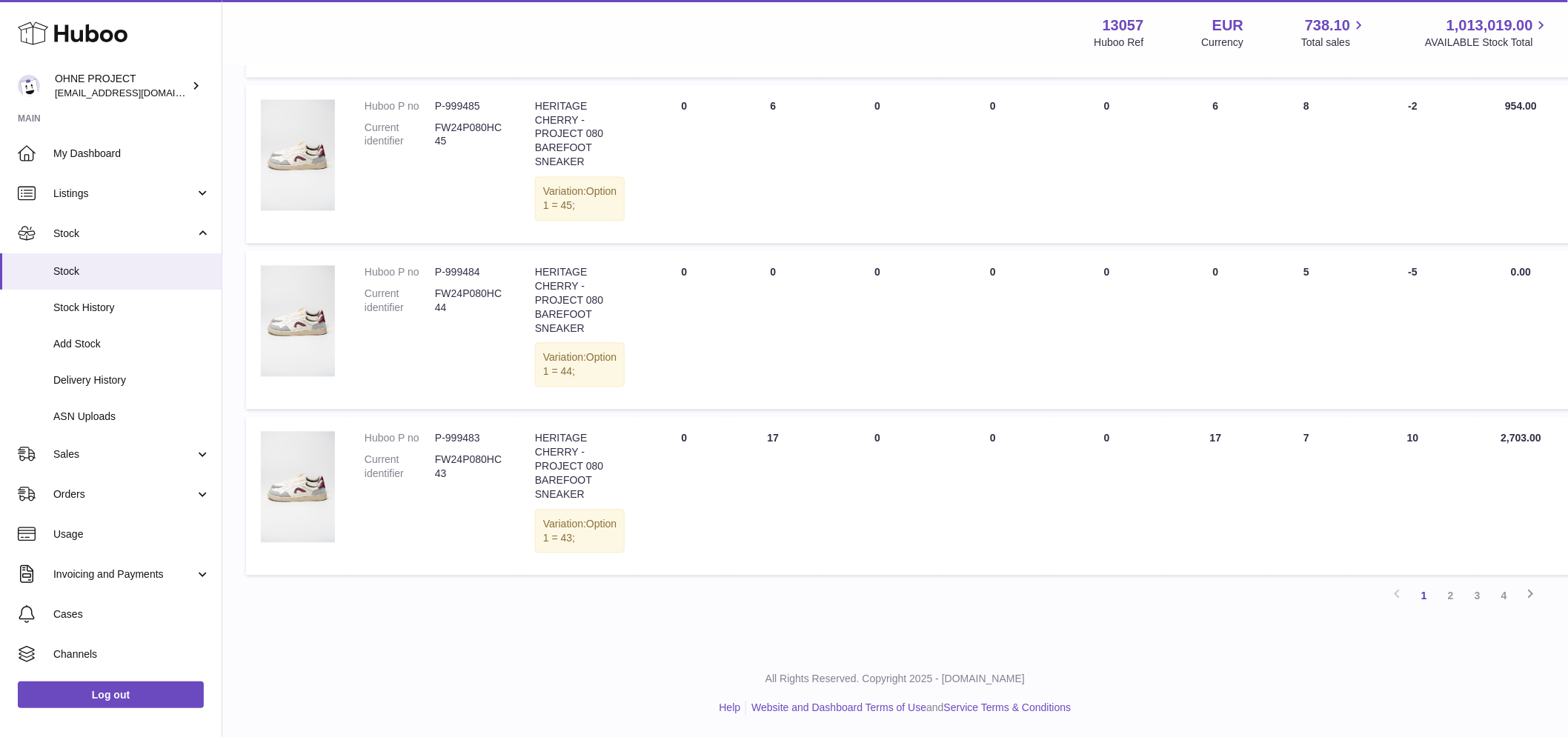
scroll to position [3965, 0]
click at [1456, 594] on link "2" at bounding box center [1450, 594] width 26 height 26
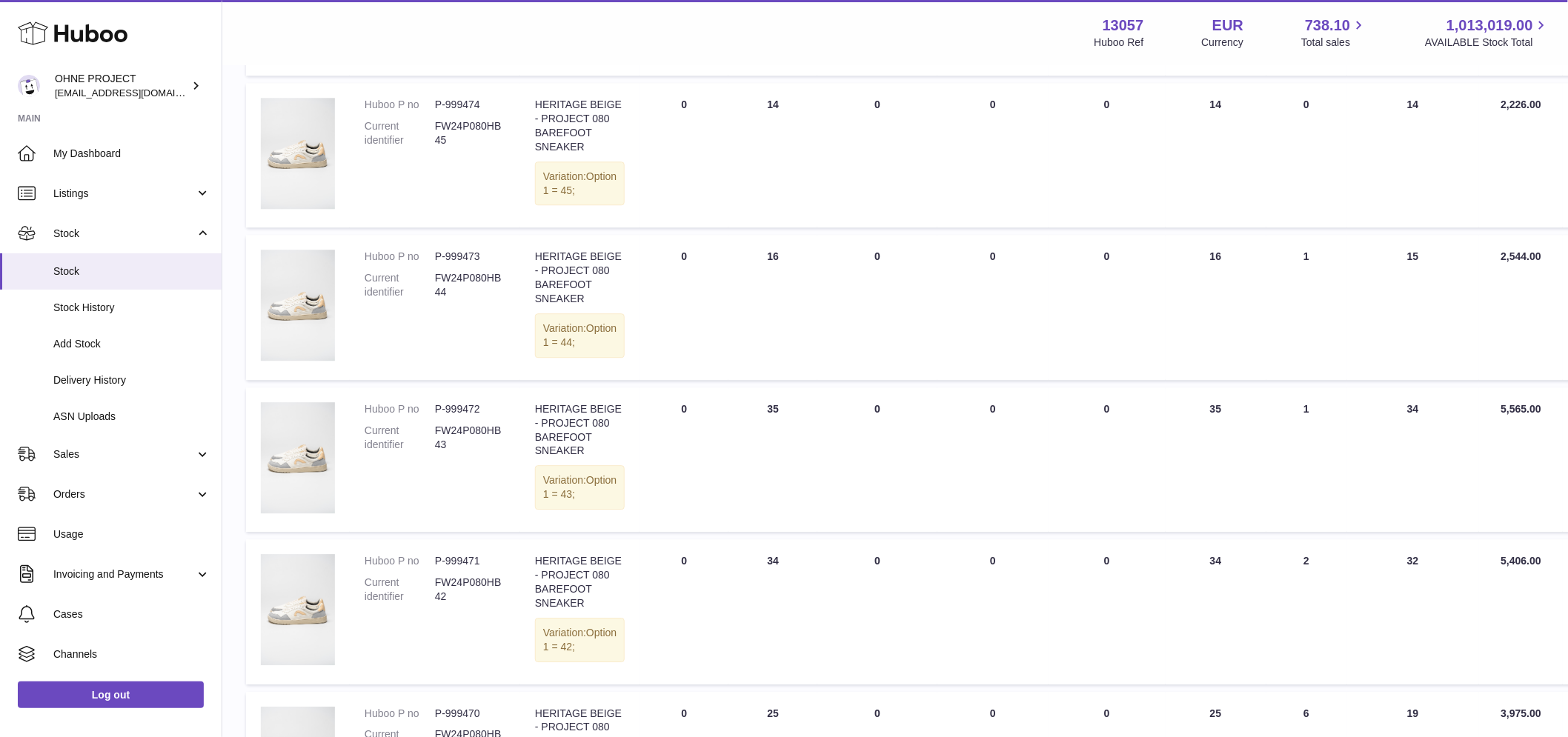
scroll to position [1630, 0]
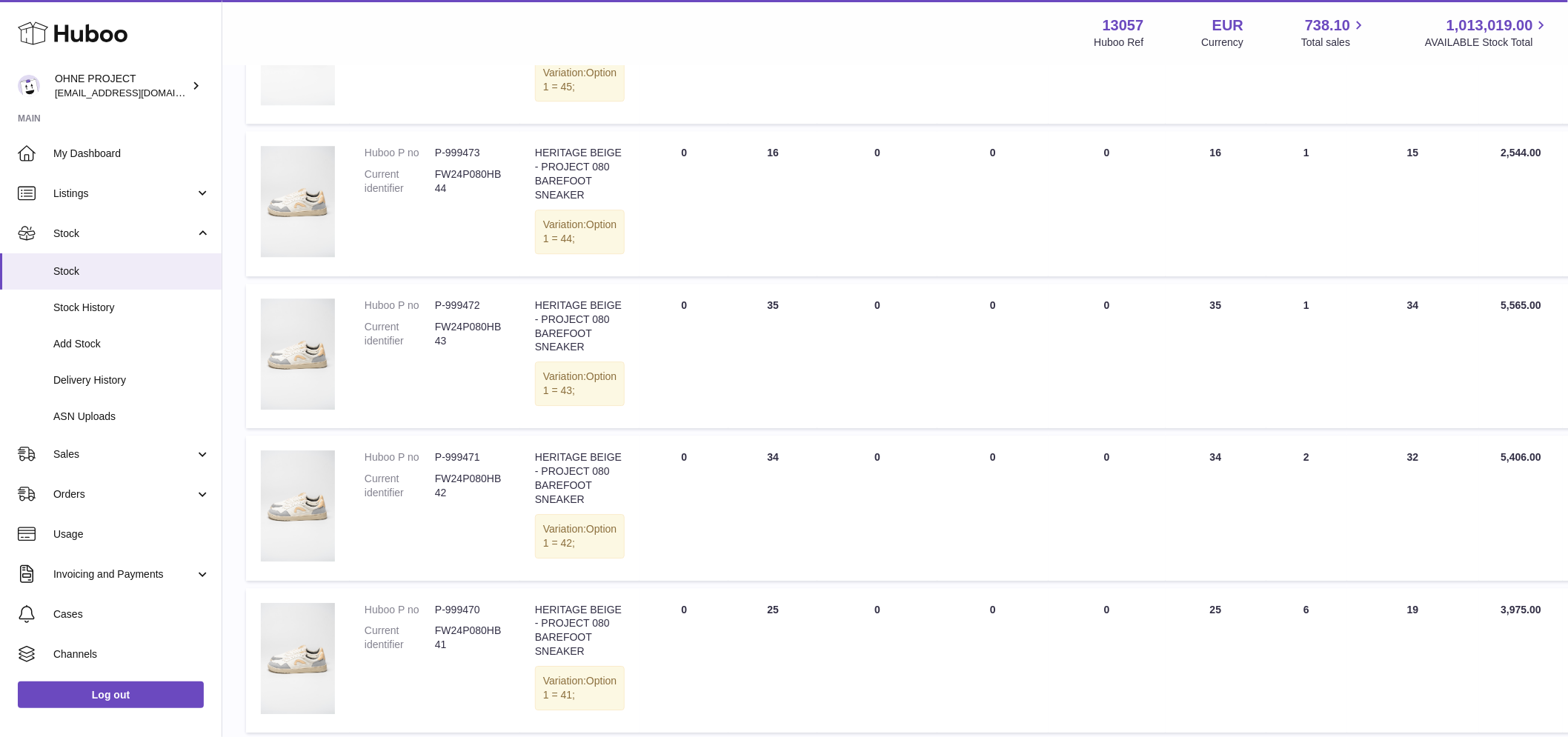
click at [308, 105] on img at bounding box center [297, 49] width 74 height 111
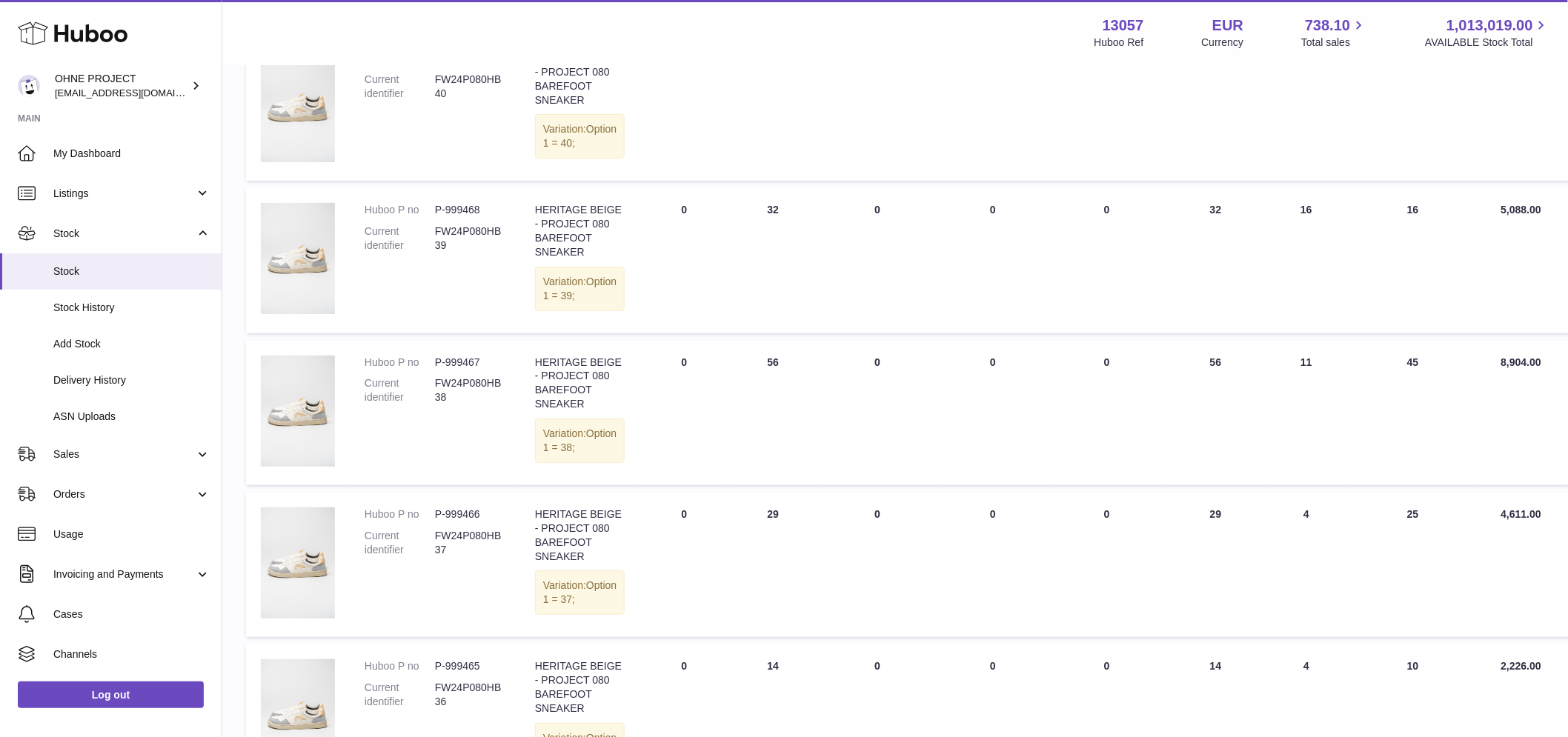
scroll to position [2370, 0]
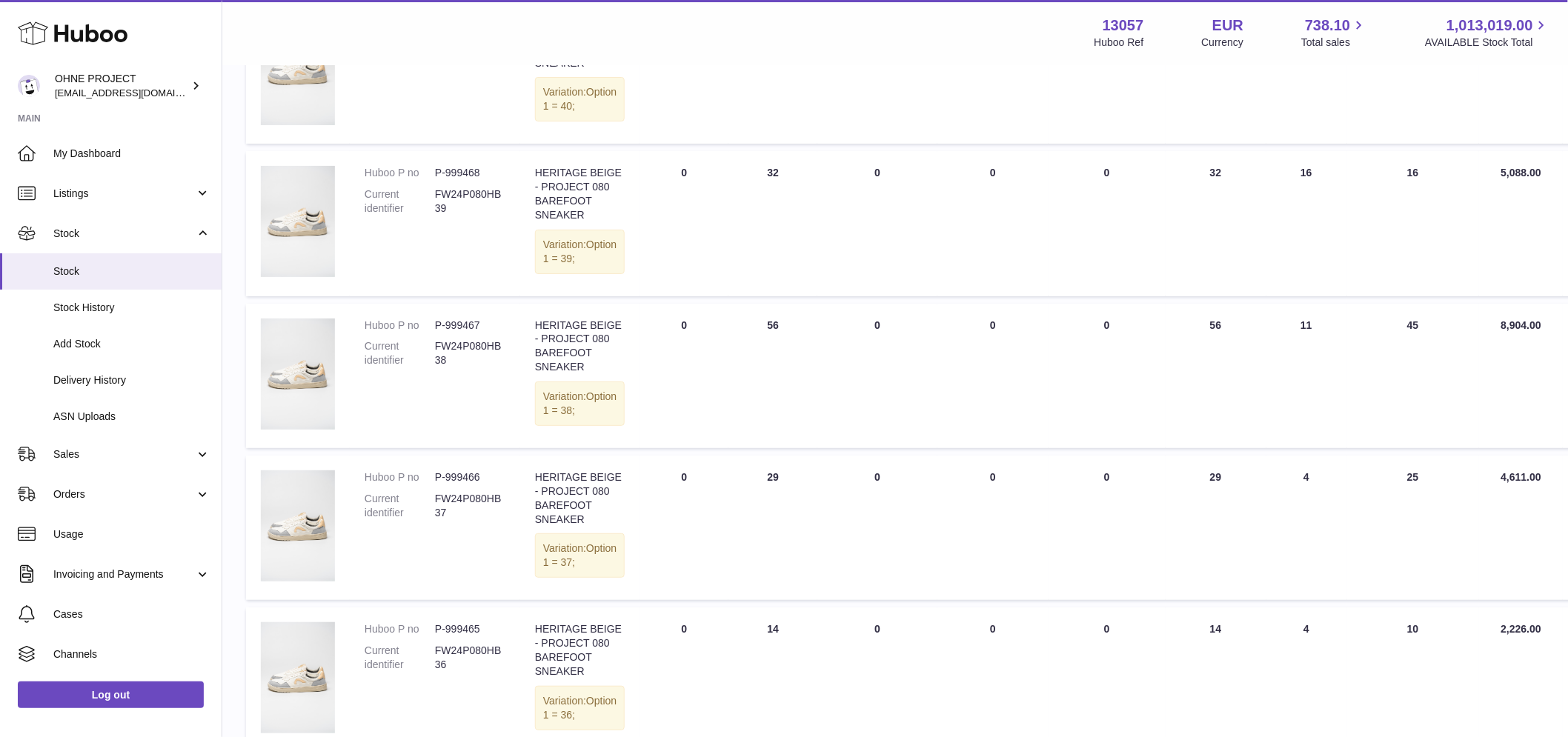
click at [477, 180] on dd "P-999468" at bounding box center [470, 173] width 70 height 14
copy dd "999468"
drag, startPoint x: 1016, startPoint y: 198, endPoint x: 794, endPoint y: 194, distance: 222.0
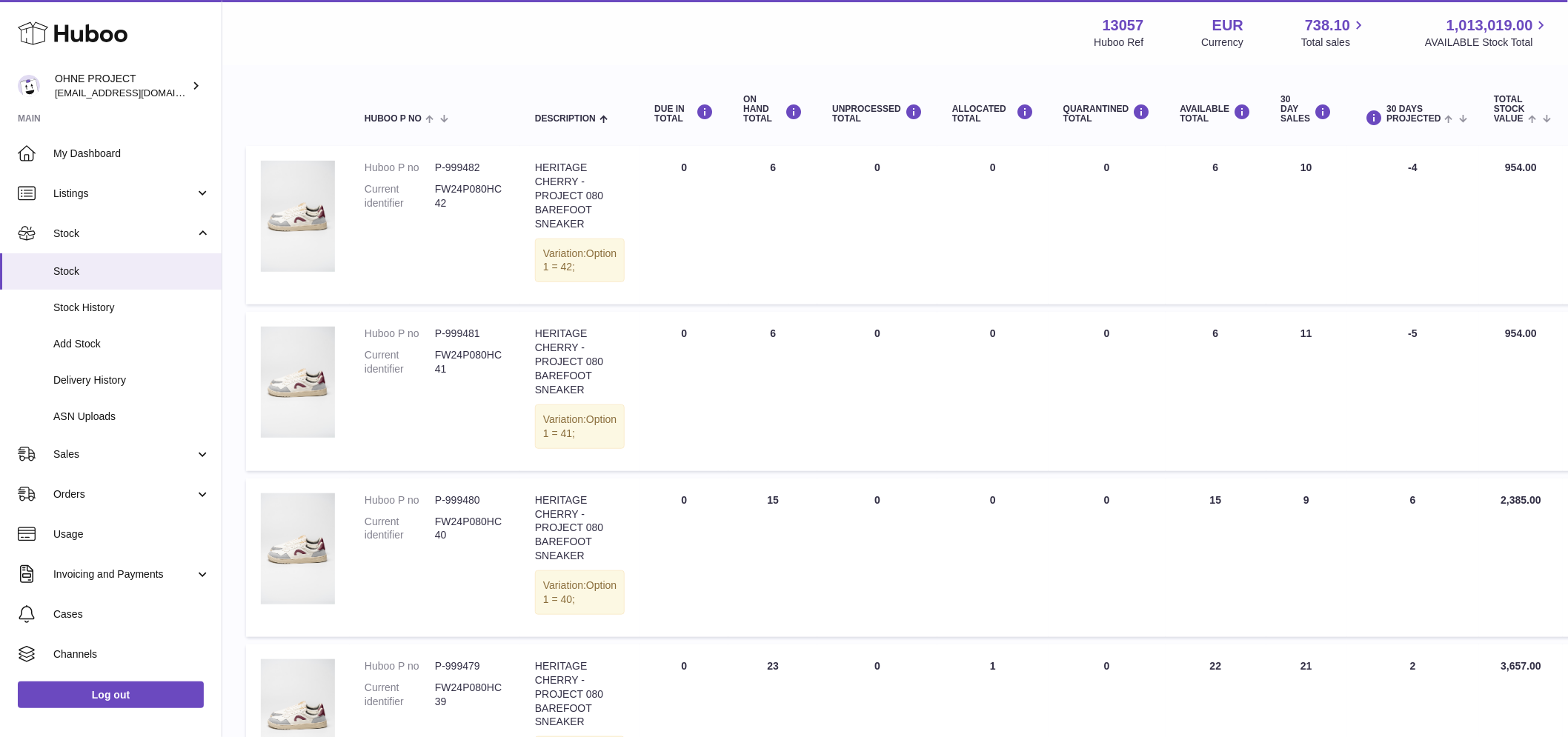
scroll to position [0, 0]
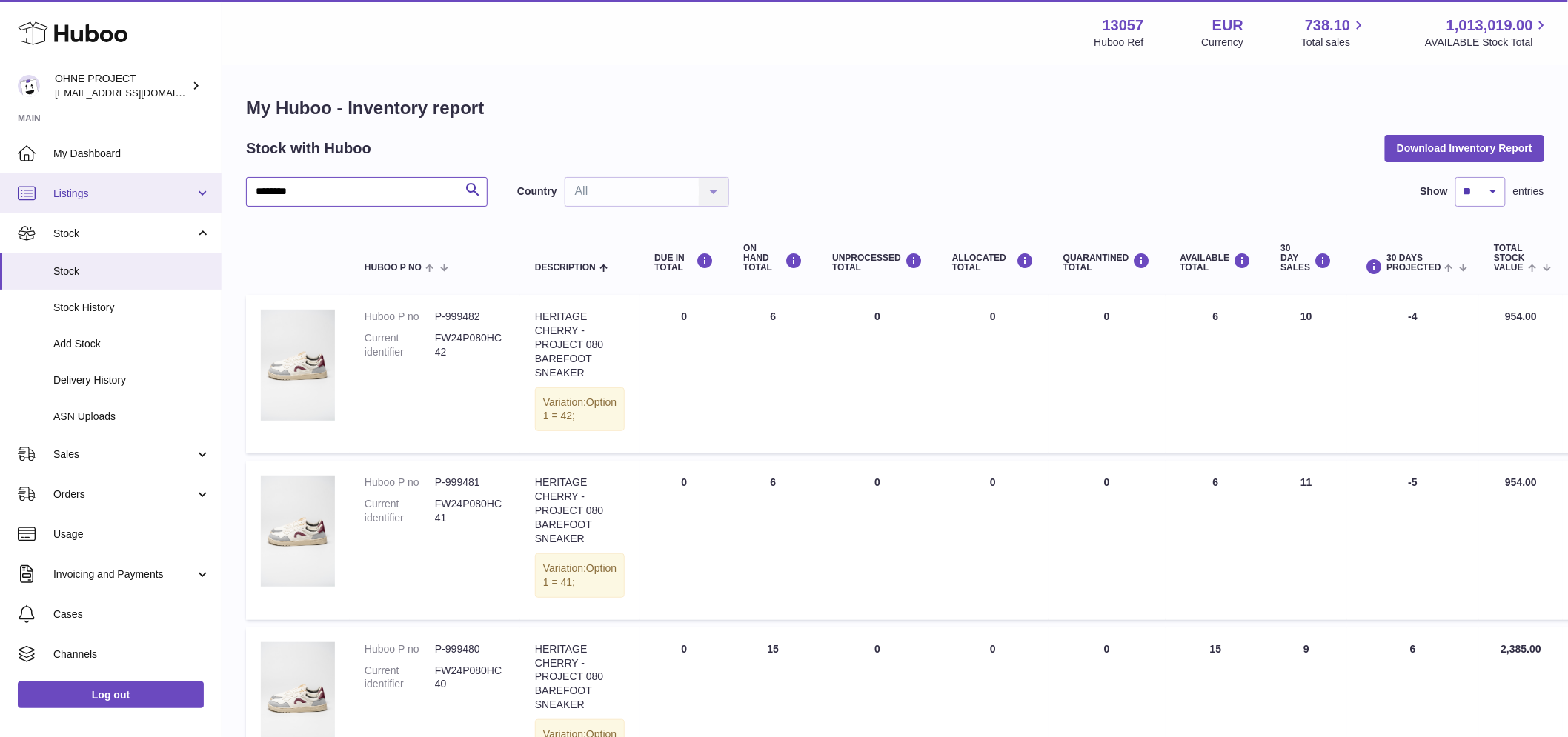
drag, startPoint x: 304, startPoint y: 194, endPoint x: 126, endPoint y: 194, distance: 178.0
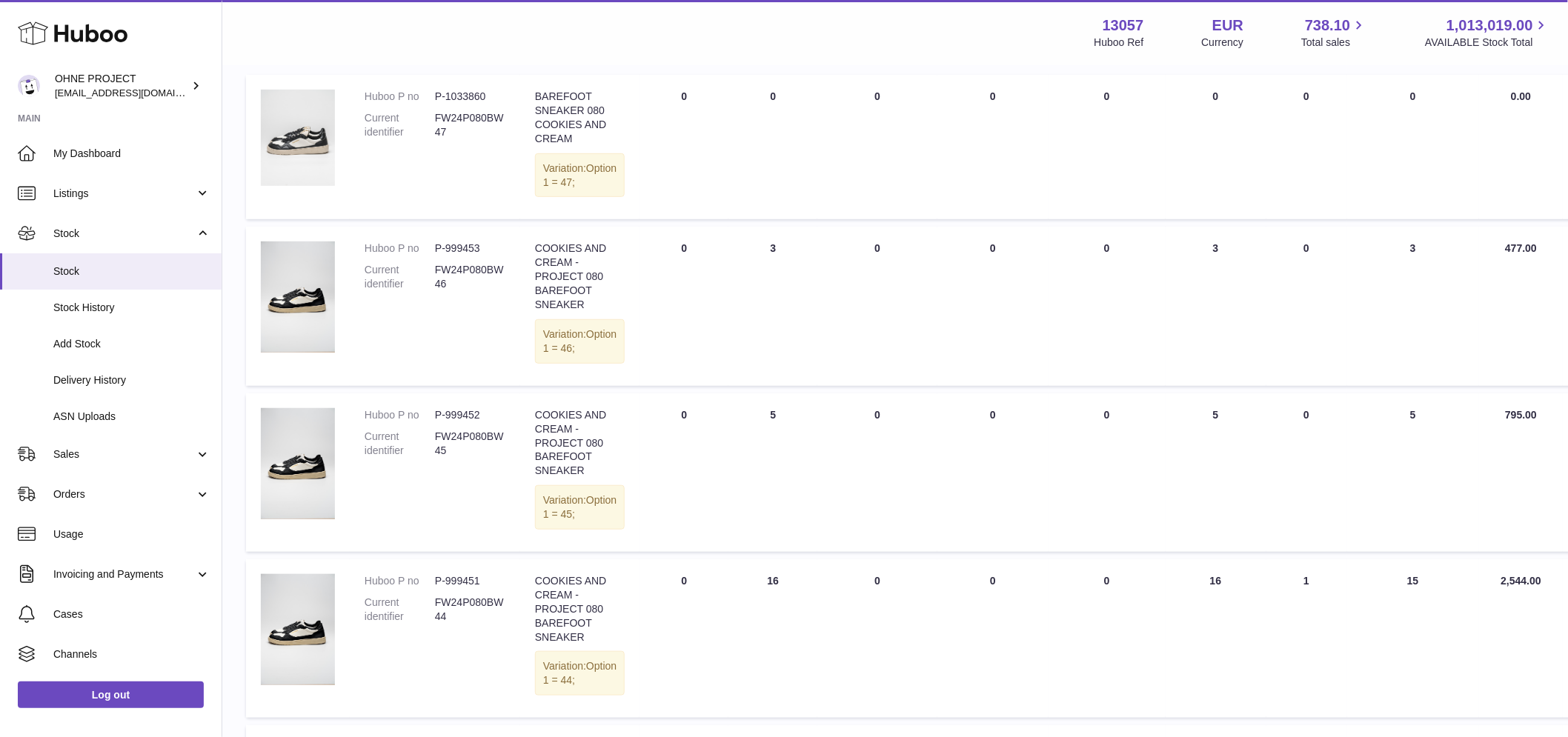
scroll to position [246, 0]
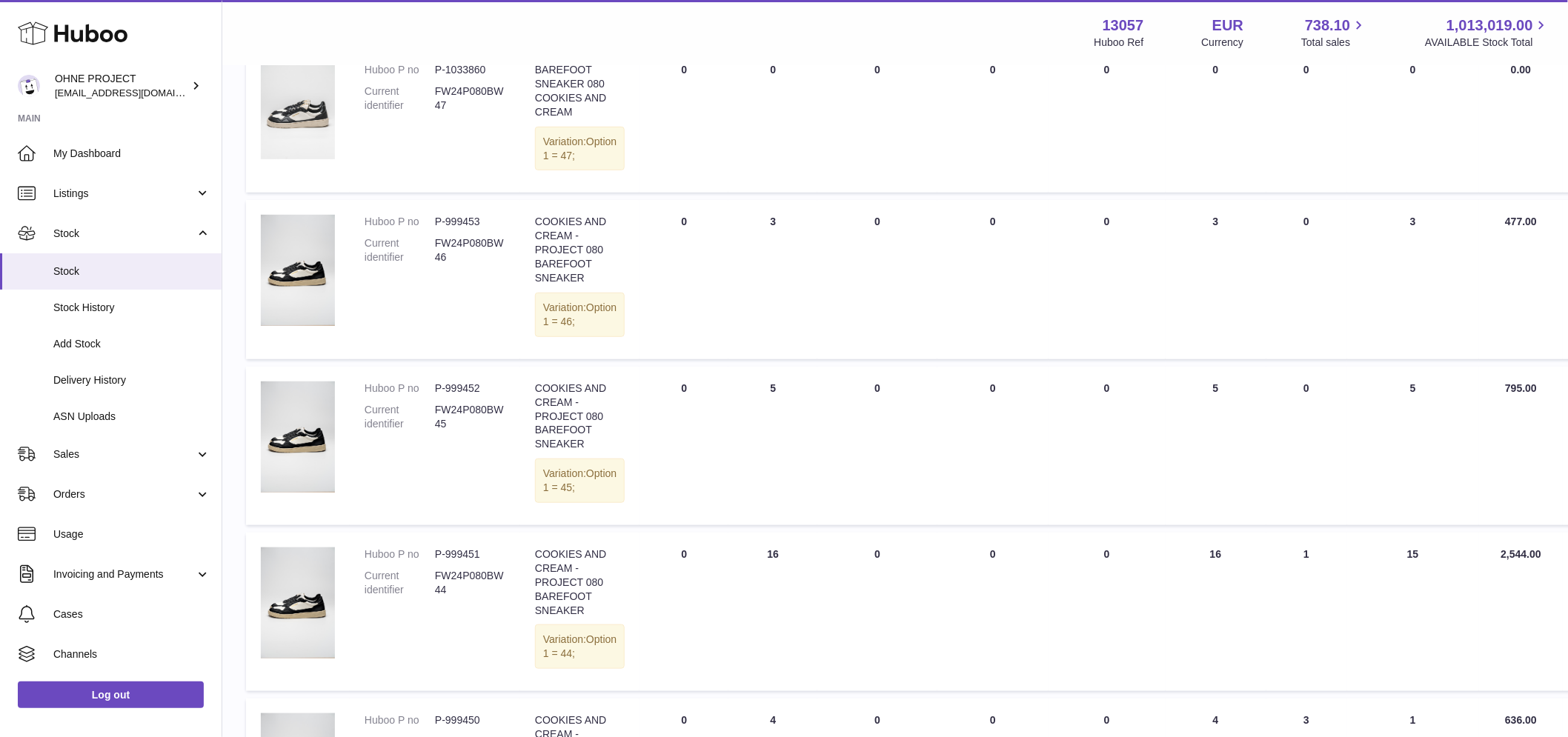
click at [466, 229] on dd "P-999453" at bounding box center [470, 222] width 70 height 14
copy dd "999453"
click at [1048, 252] on td "QUARANTINED Total 0" at bounding box center [1106, 279] width 117 height 159
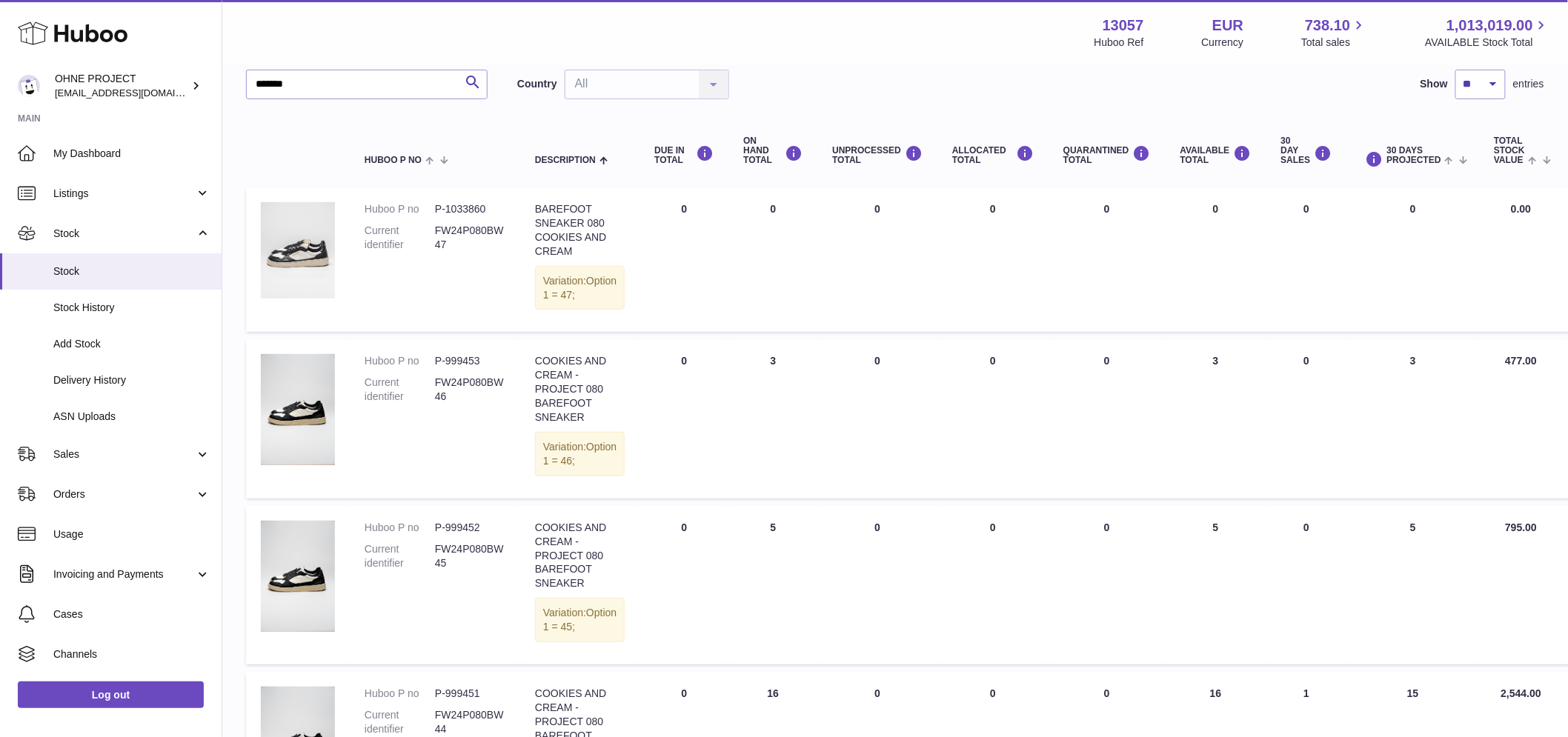
scroll to position [0, 0]
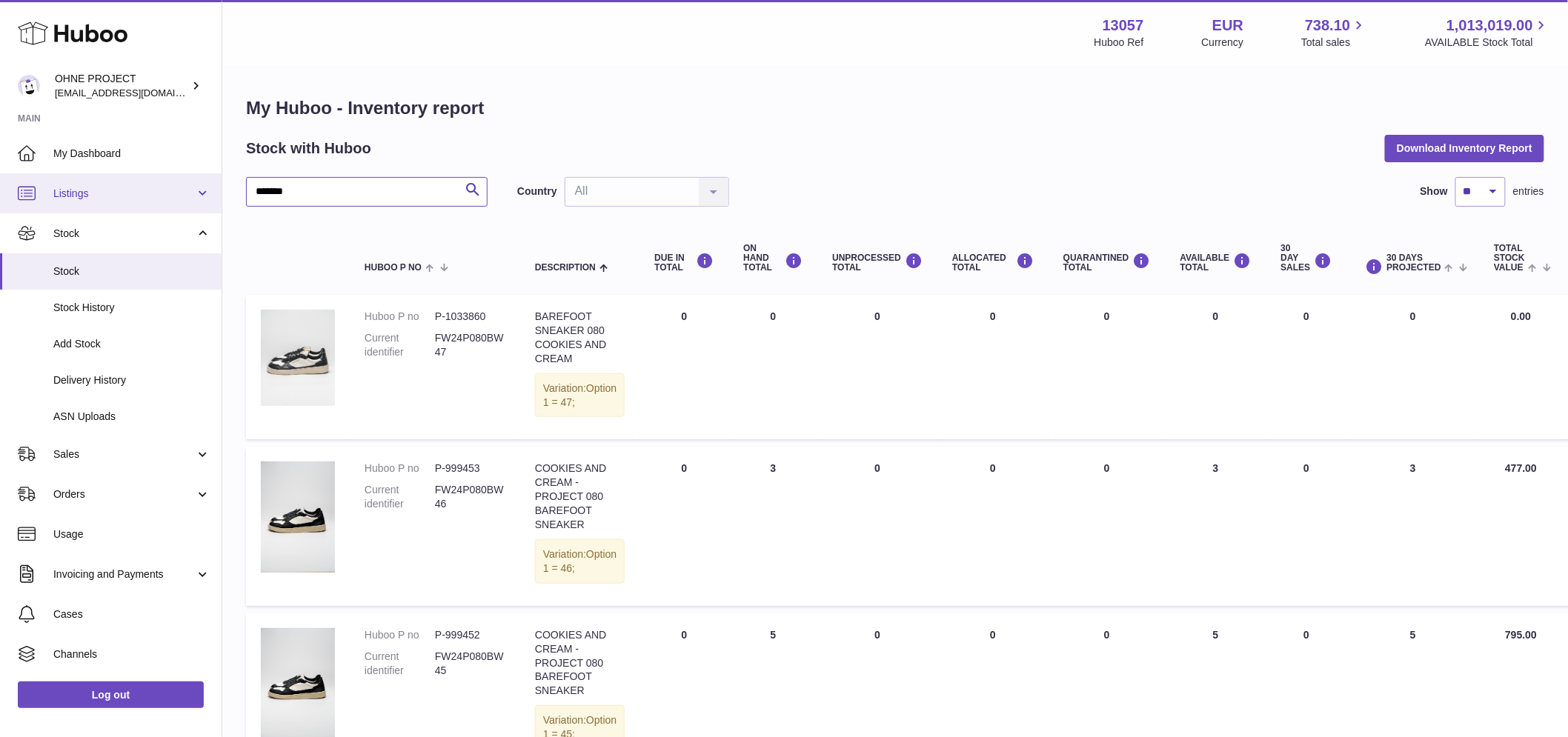
drag, startPoint x: 324, startPoint y: 194, endPoint x: 101, endPoint y: 197, distance: 223.0
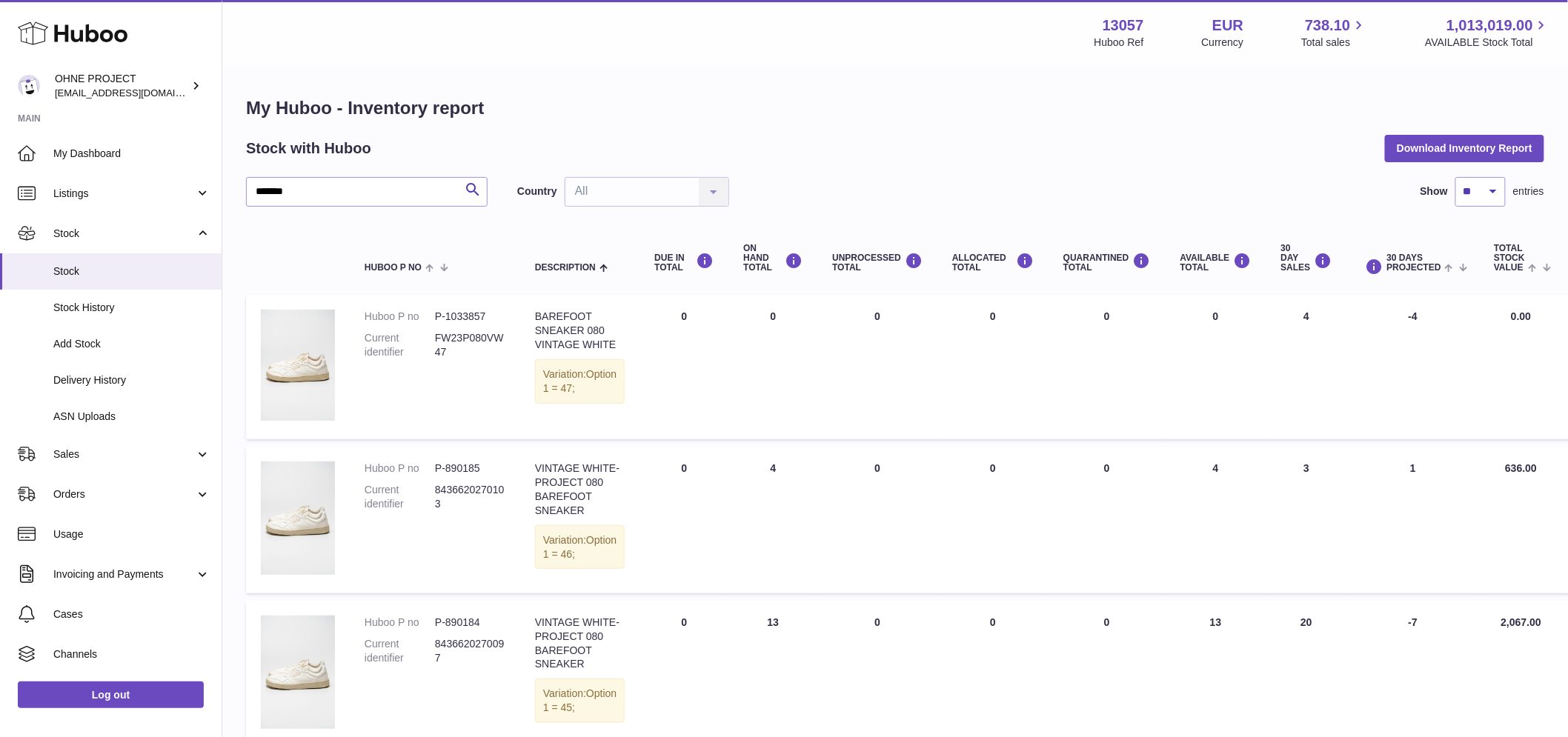
click at [453, 476] on dd "P-890185" at bounding box center [470, 468] width 70 height 14
copy dd "890185"
drag, startPoint x: 320, startPoint y: 193, endPoint x: 191, endPoint y: 179, distance: 129.8
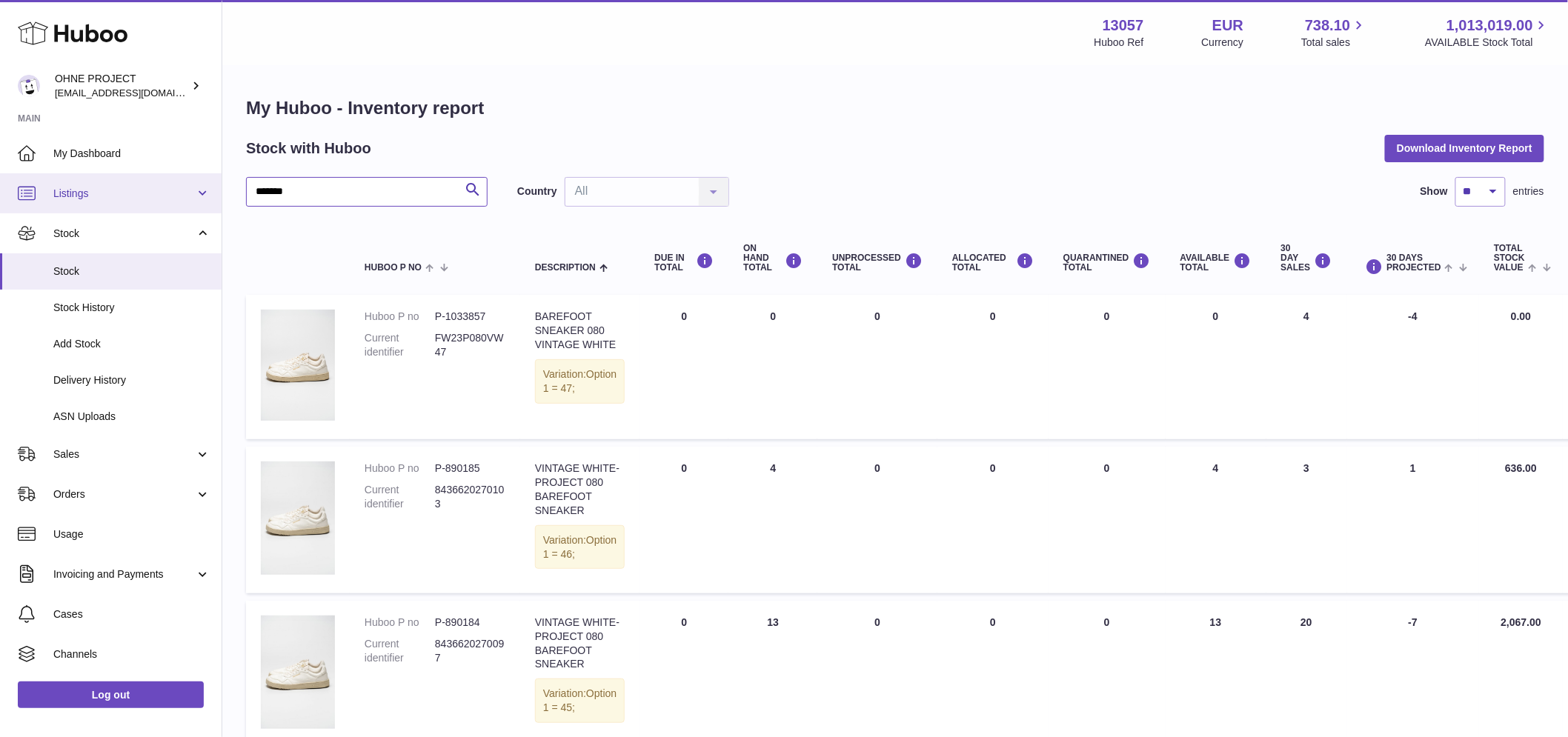
paste input "text"
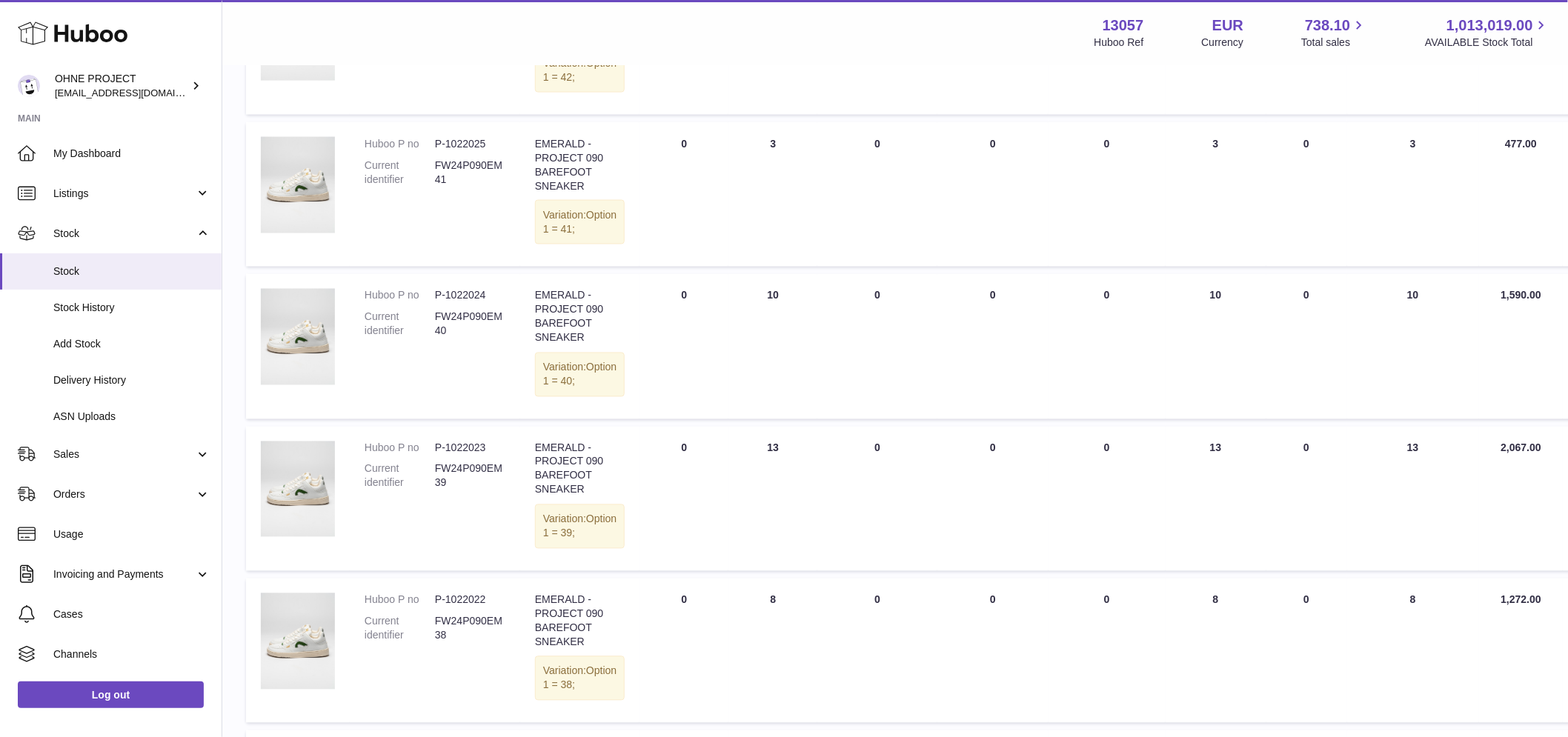
scroll to position [1069, 0]
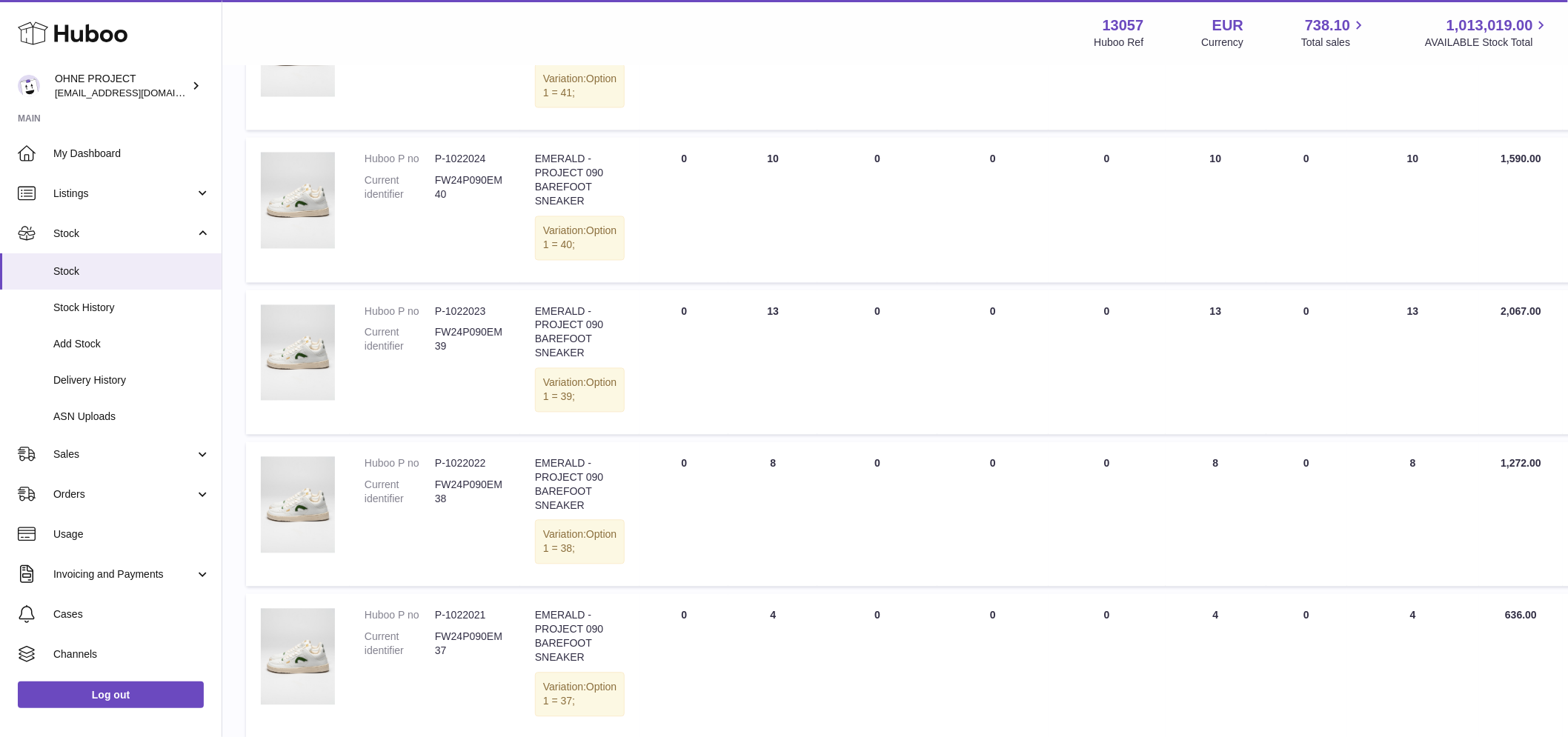
type input "*******"
click at [470, 319] on dd "P-1022023" at bounding box center [470, 312] width 70 height 14
copy dd "1022023"
